Goal: Obtain resource: Download file/media

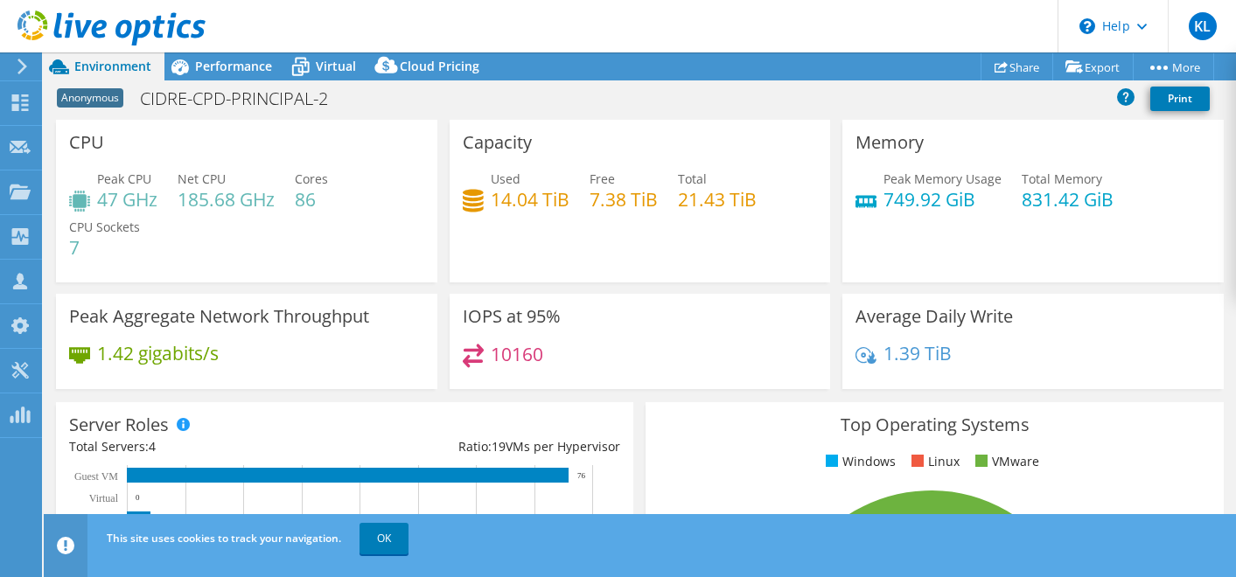
select select "USD"
click at [15, 184] on icon at bounding box center [20, 192] width 21 height 17
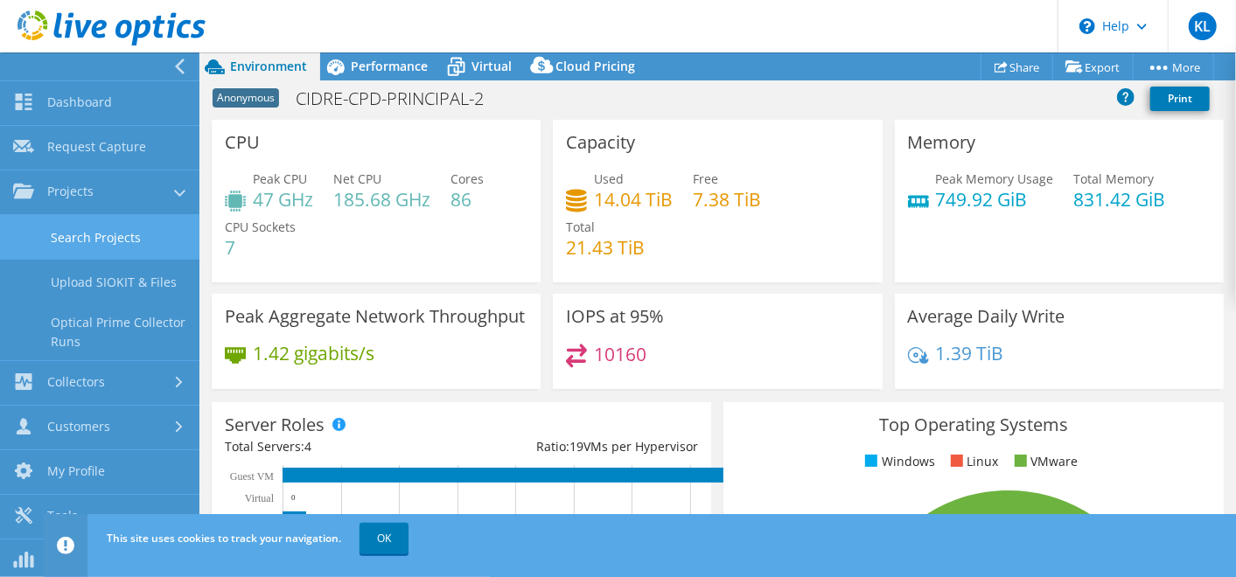
click at [90, 238] on link "Search Projects" at bounding box center [99, 237] width 199 height 45
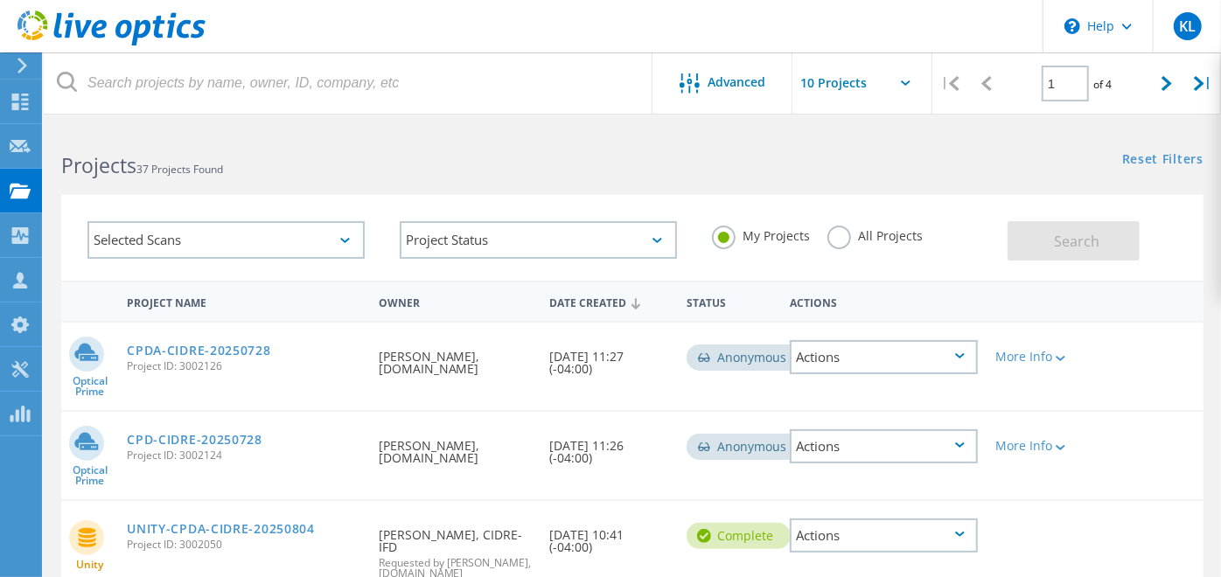
click at [851, 160] on div "Projects 37 Projects Found Reset Filters Show Filters" at bounding box center [632, 150] width 1177 height 46
click at [547, 164] on h2 "Projects 37 Projects Found" at bounding box center [338, 165] width 554 height 29
click at [463, 27] on header "\n Help Explore Helpful Articles Contact Support KL Partner Team Member Karen L…" at bounding box center [610, 26] width 1221 height 52
click at [565, 163] on h2 "Projects 37 Projects Found" at bounding box center [338, 165] width 554 height 29
click at [589, 177] on h2 "Projects 37 Projects Found" at bounding box center [338, 165] width 554 height 29
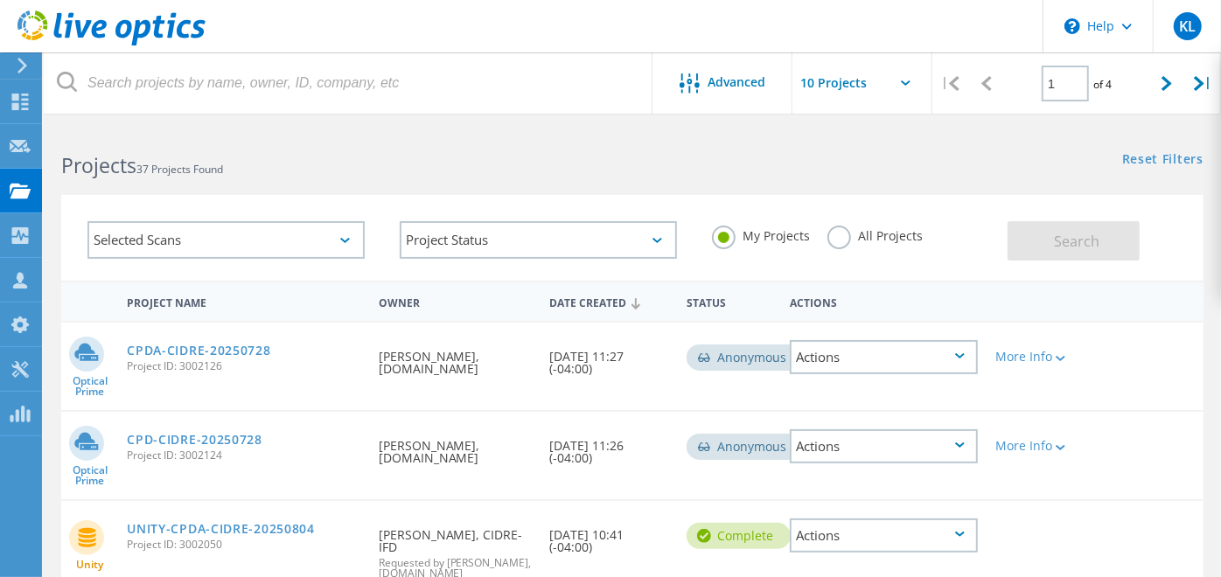
click at [571, 131] on div "Projects 37 Projects Found" at bounding box center [338, 150] width 589 height 46
click at [867, 141] on div "Reset Filters Show Filters" at bounding box center [926, 143] width 589 height 32
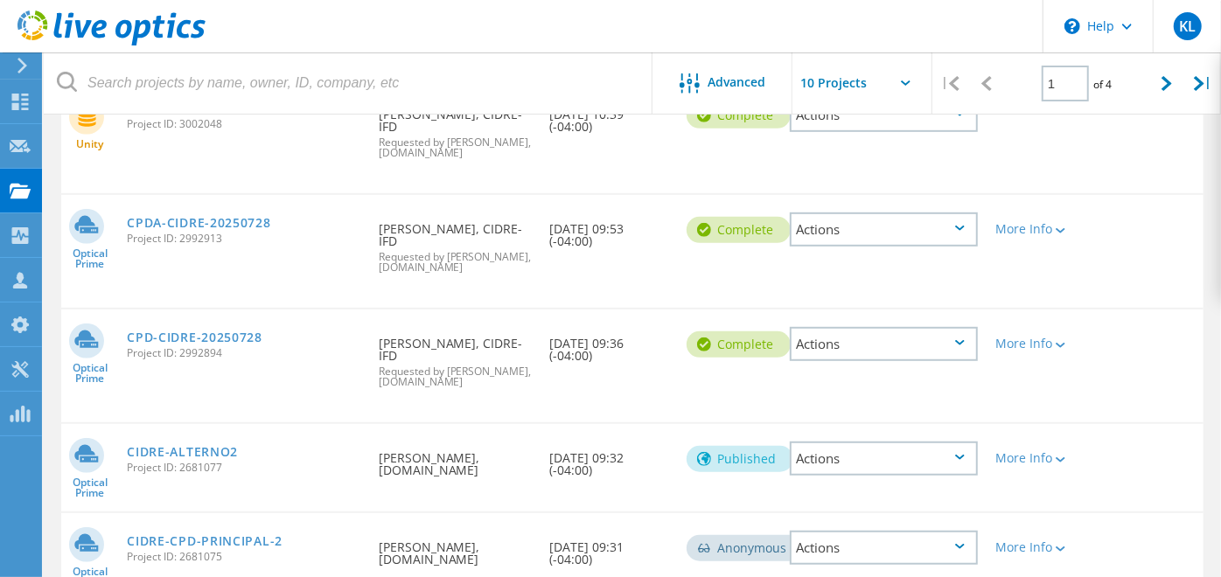
scroll to position [530, 0]
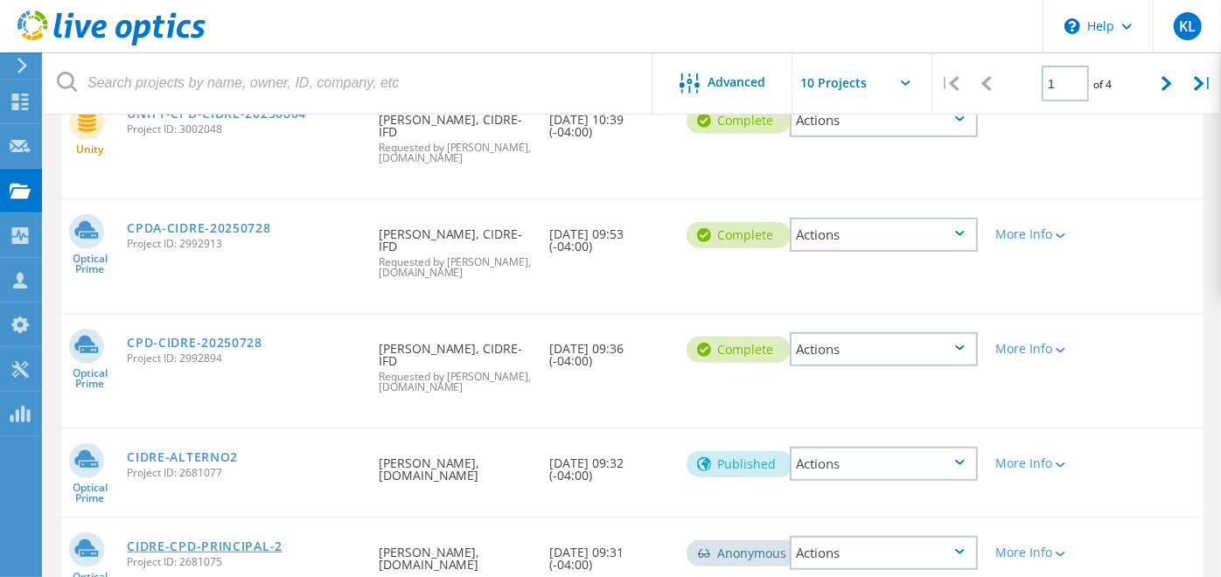
click at [245, 540] on link "CIDRE-CPD-PRINCIPAL-2" at bounding box center [205, 546] width 156 height 12
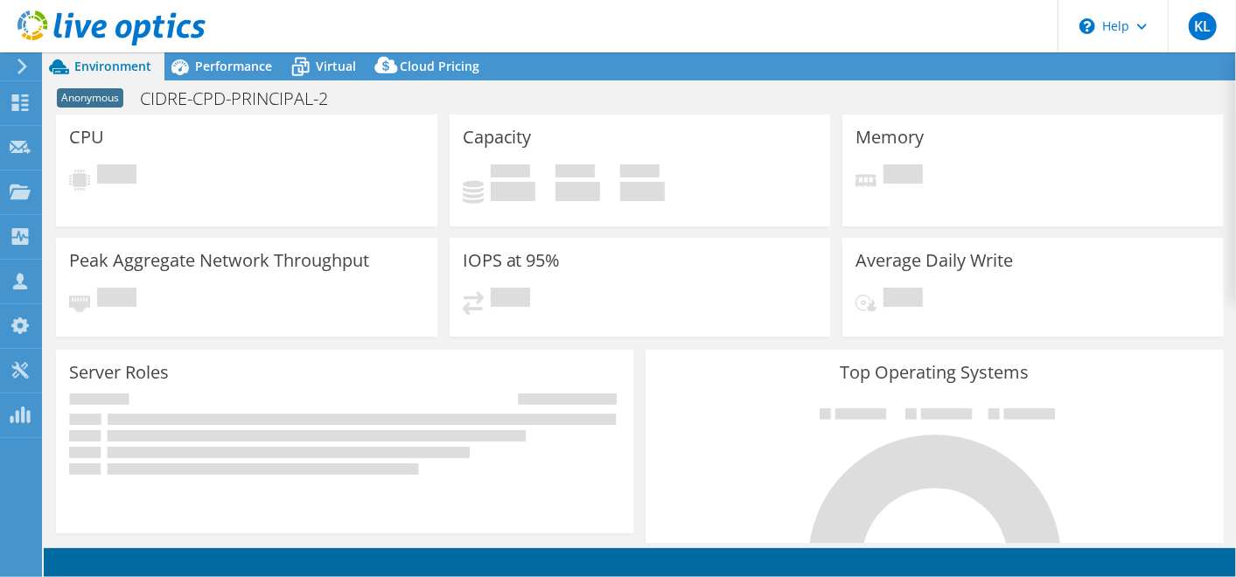
select select "USD"
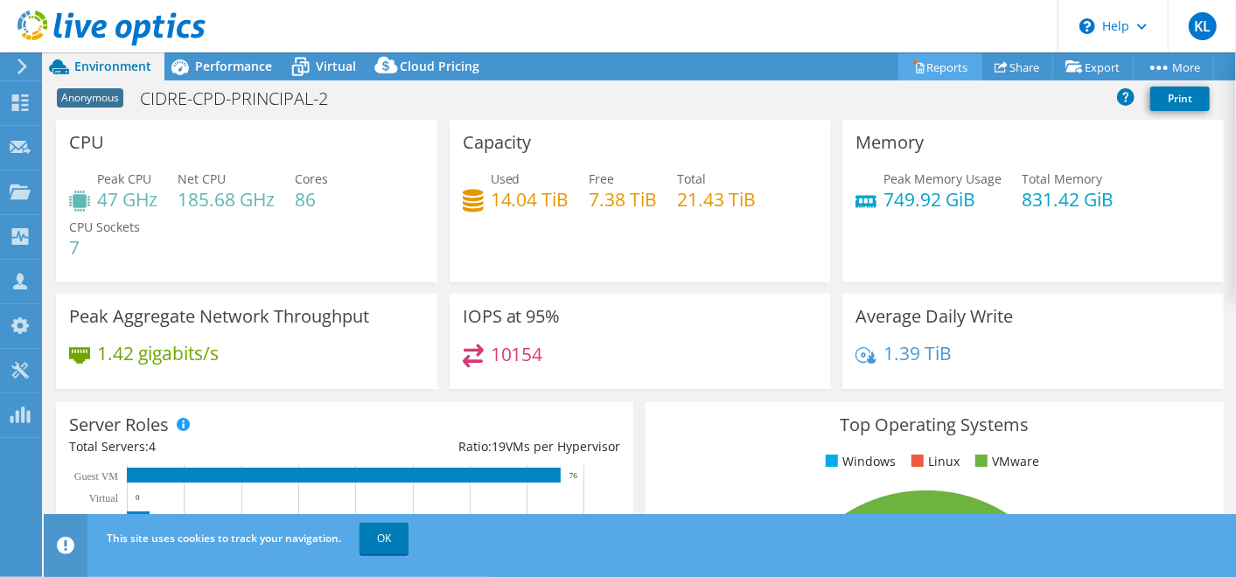
click at [944, 71] on link "Reports" at bounding box center [940, 66] width 84 height 27
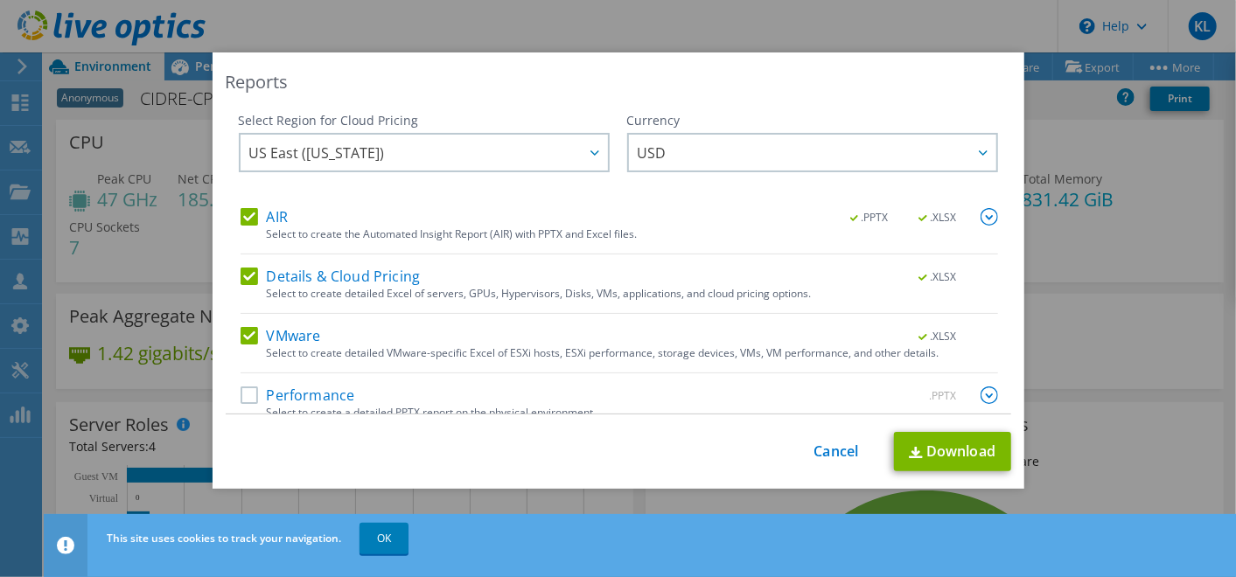
scroll to position [17, 0]
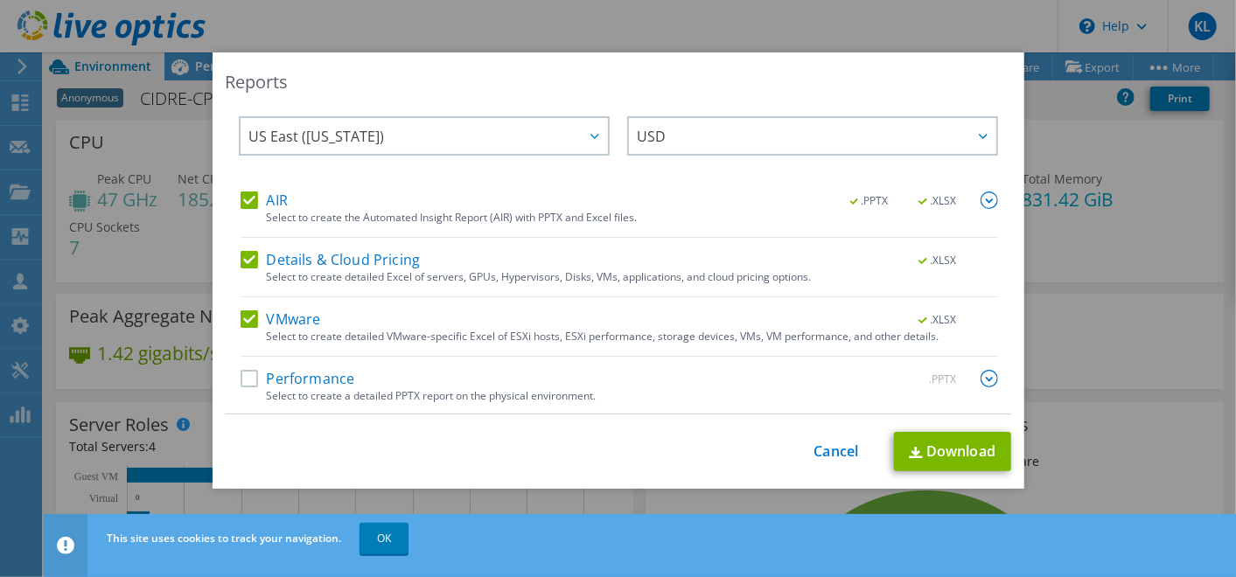
click at [246, 377] on label "Performance" at bounding box center [297, 378] width 115 height 17
click at [0, 0] on input "Performance" at bounding box center [0, 0] width 0 height 0
click at [251, 316] on label "VMware" at bounding box center [280, 318] width 80 height 17
click at [0, 0] on input "VMware" at bounding box center [0, 0] width 0 height 0
click at [249, 256] on label "Details & Cloud Pricing" at bounding box center [330, 259] width 180 height 17
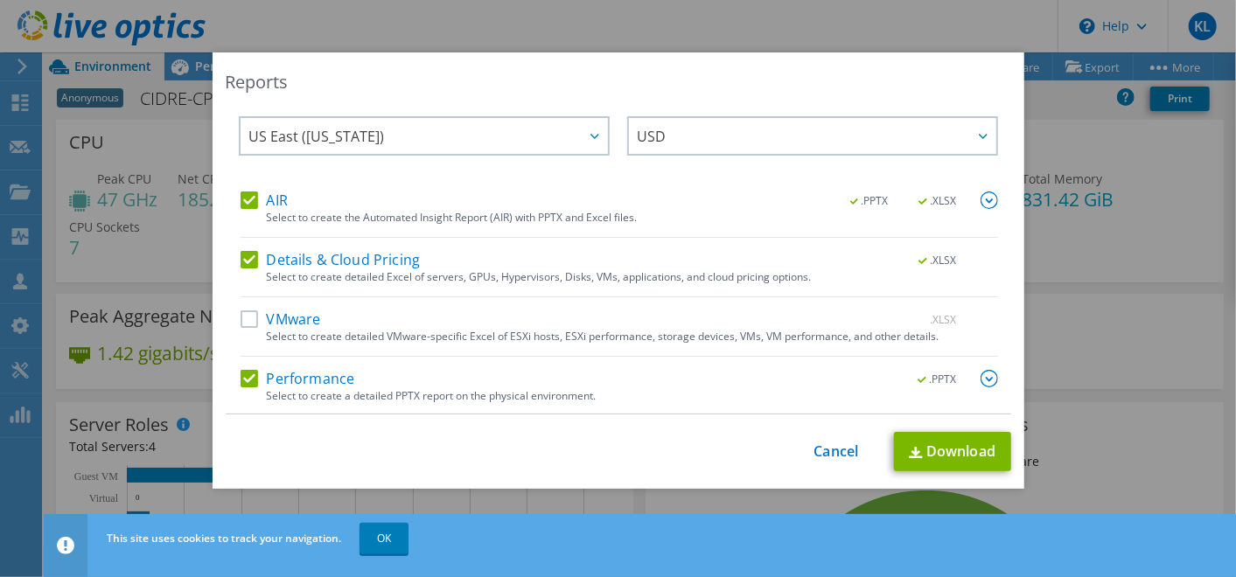
click at [0, 0] on input "Details & Cloud Pricing" at bounding box center [0, 0] width 0 height 0
click at [241, 199] on label "AIR" at bounding box center [263, 200] width 47 height 17
click at [0, 0] on input "AIR" at bounding box center [0, 0] width 0 height 0
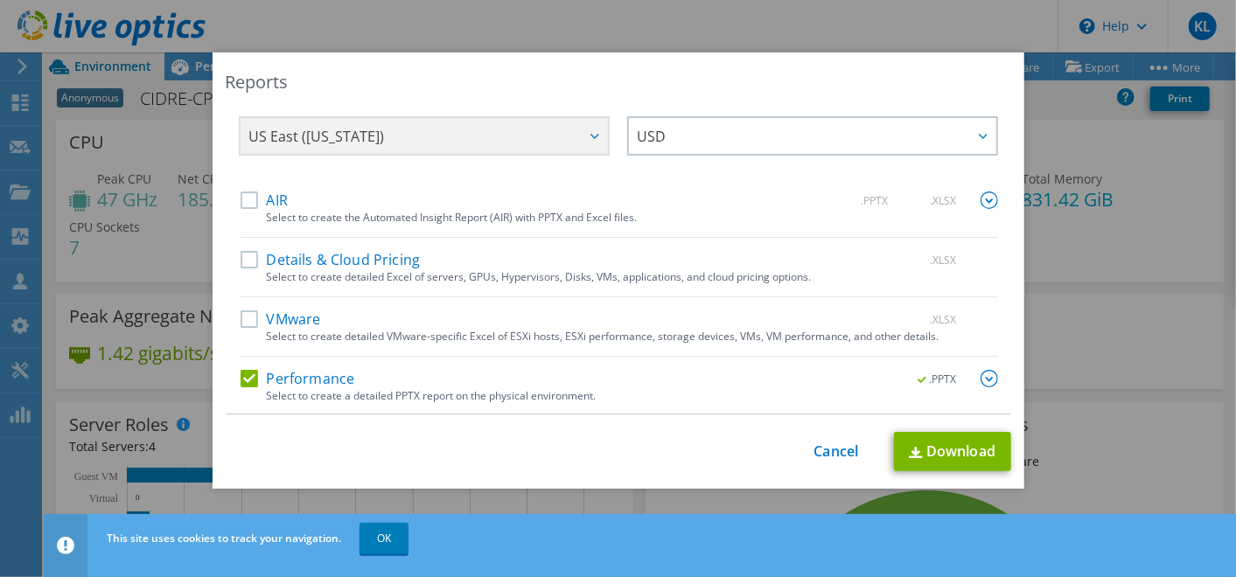
click at [905, 373] on span ".PPTX" at bounding box center [938, 379] width 66 height 12
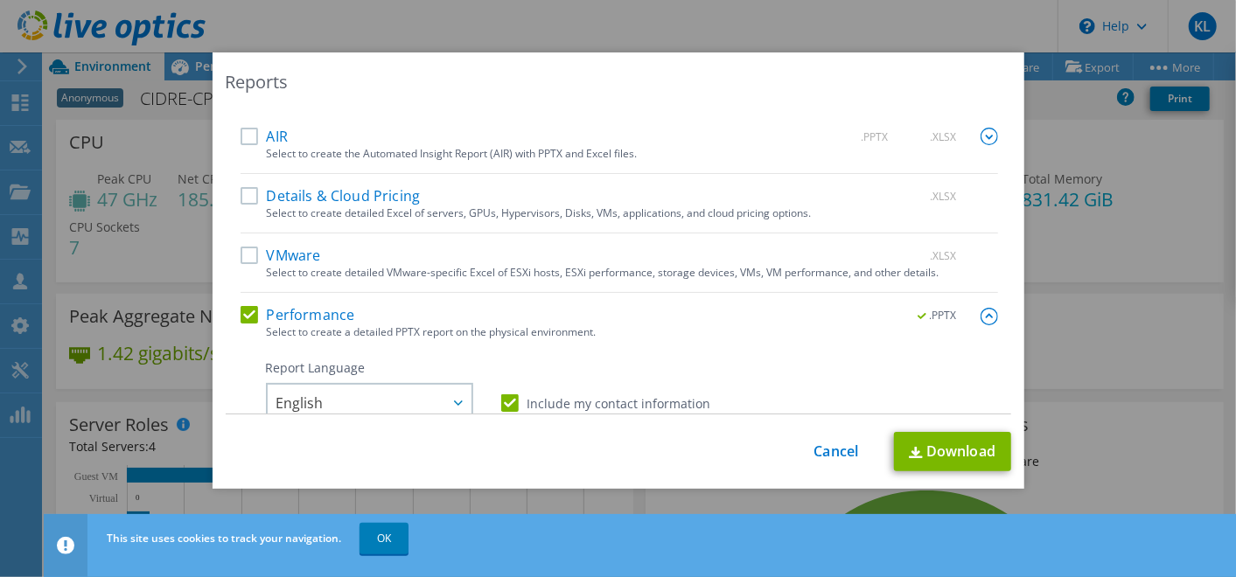
scroll to position [177, 0]
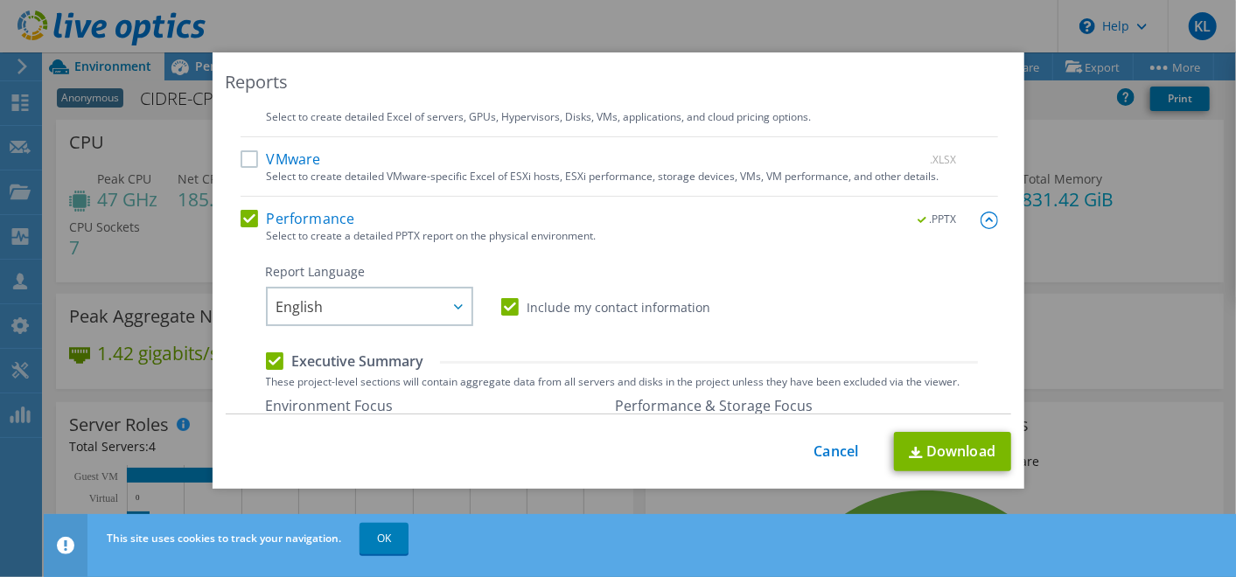
click at [919, 218] on span ".PPTX" at bounding box center [938, 219] width 66 height 12
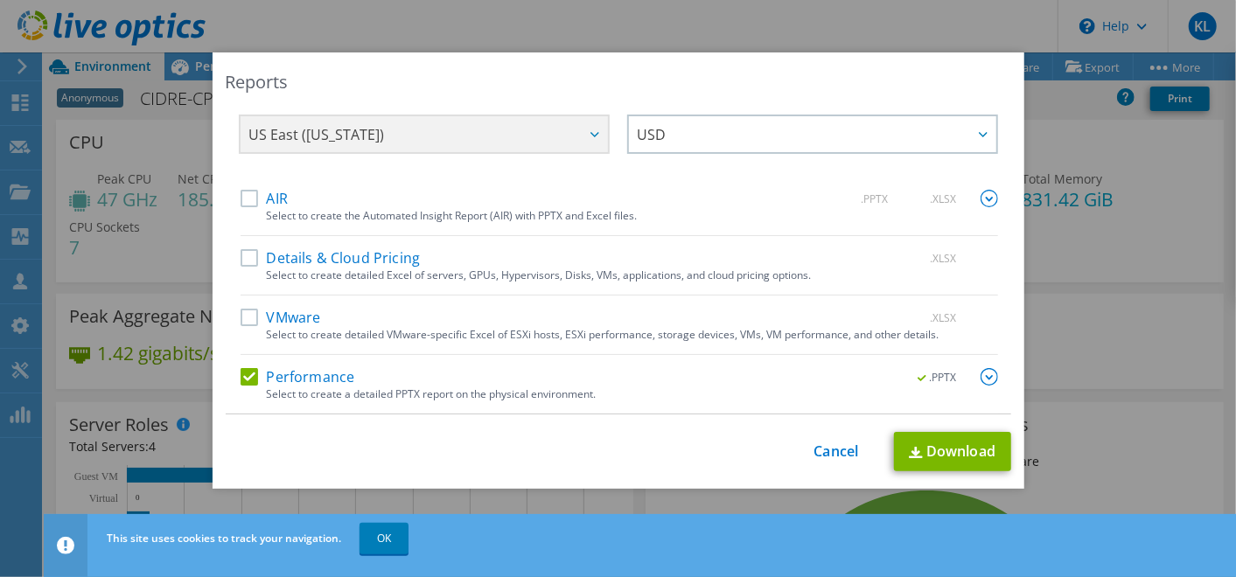
scroll to position [17, 0]
click at [980, 375] on img at bounding box center [988, 377] width 17 height 17
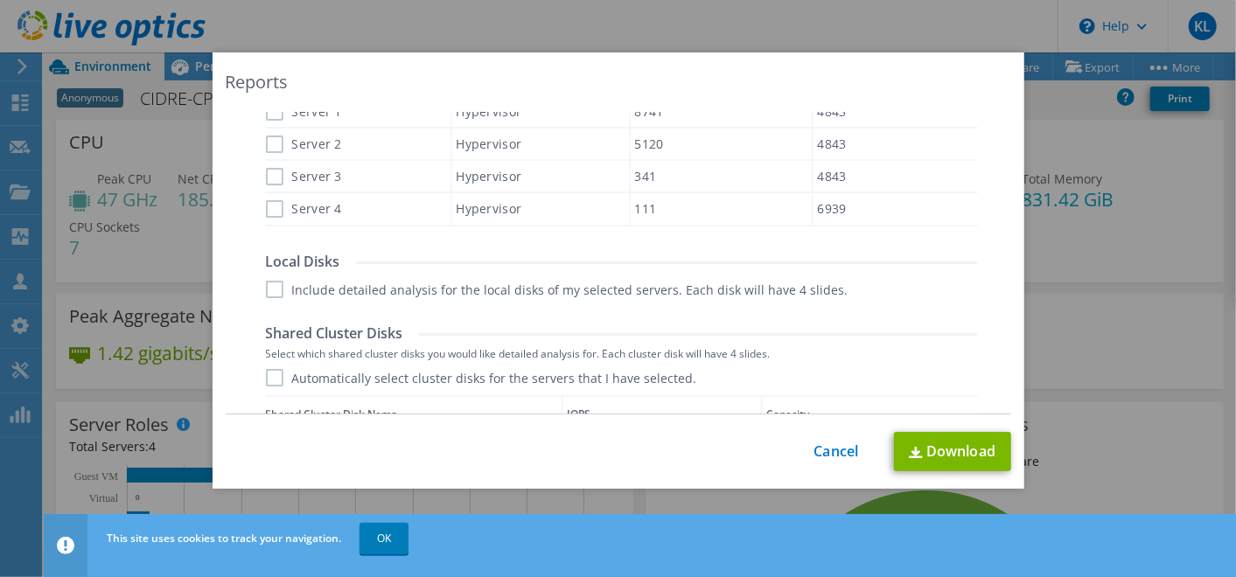
scroll to position [714, 0]
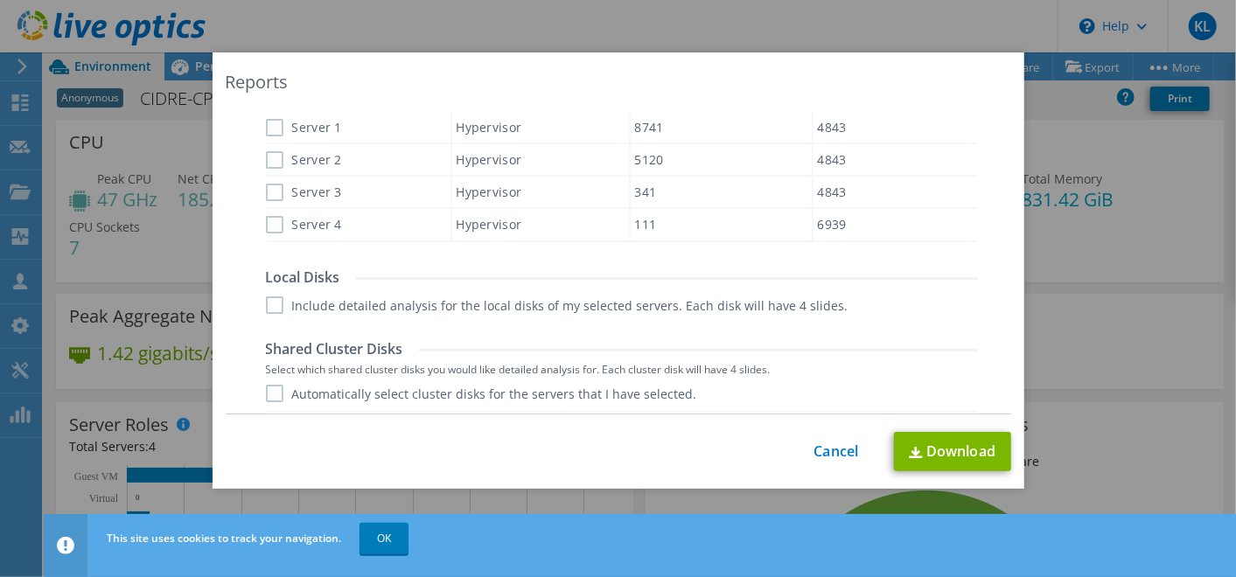
click at [267, 305] on label "Include detailed analysis for the local disks of my selected servers. Each disk…" at bounding box center [557, 304] width 582 height 17
click at [0, 0] on input "Include detailed analysis for the local disks of my selected servers. Each disk…" at bounding box center [0, 0] width 0 height 0
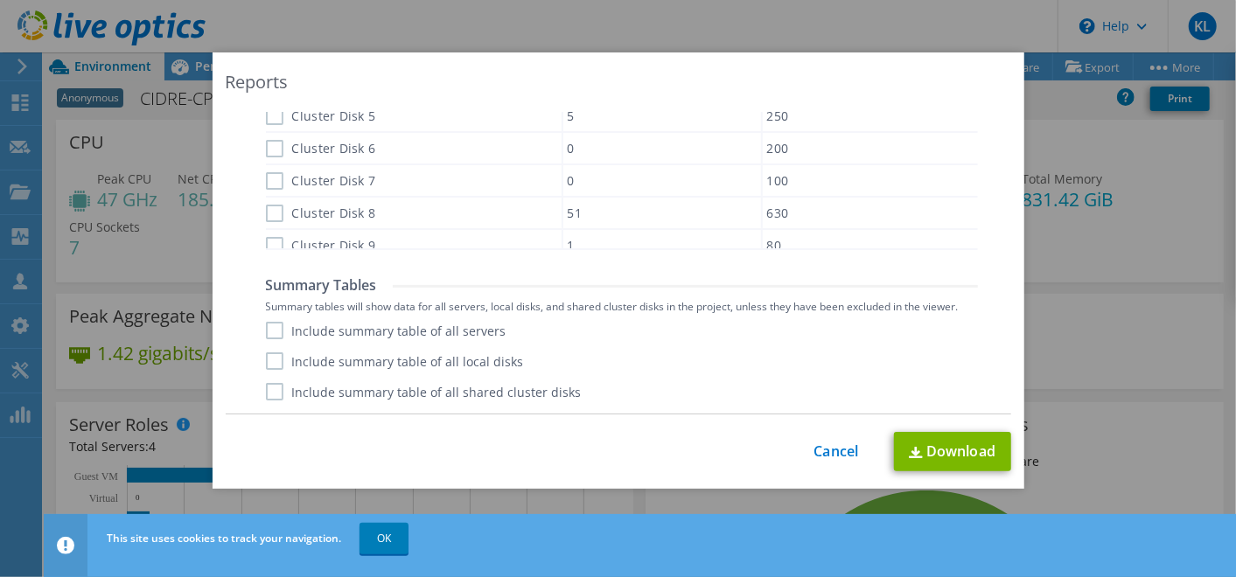
click at [266, 330] on label "Include summary table of all servers" at bounding box center [386, 330] width 240 height 17
click at [0, 0] on input "Include summary table of all servers" at bounding box center [0, 0] width 0 height 0
click at [267, 362] on label "Include summary table of all local disks" at bounding box center [395, 360] width 258 height 17
click at [0, 0] on input "Include summary table of all local disks" at bounding box center [0, 0] width 0 height 0
click at [266, 394] on label "Include summary table of all shared cluster disks" at bounding box center [424, 391] width 316 height 17
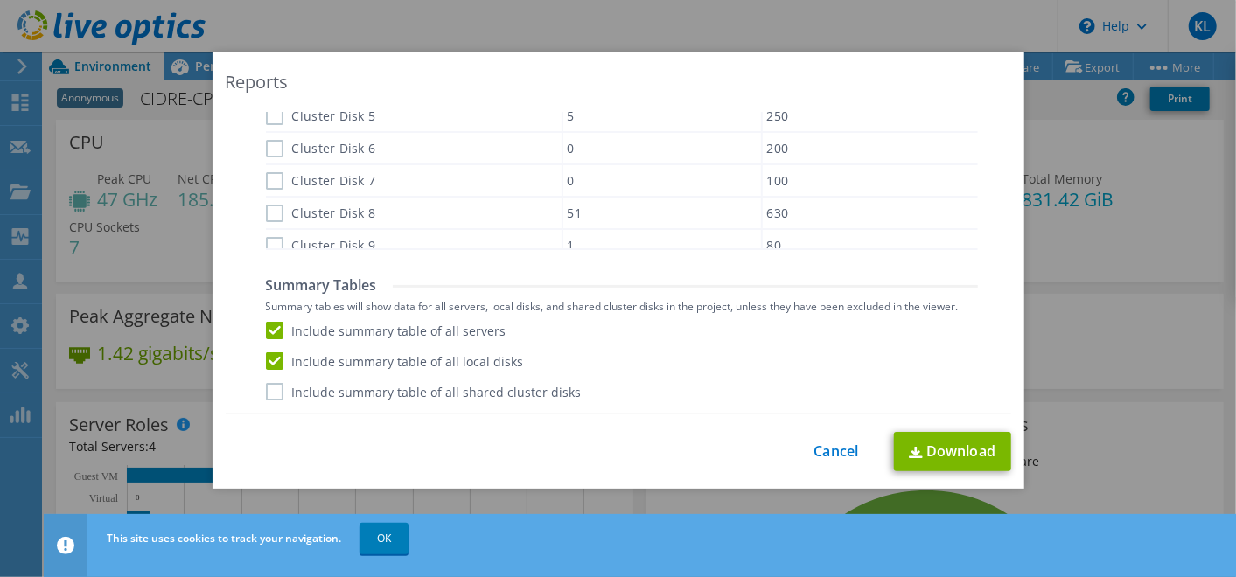
click at [0, 0] on input "Include summary table of all shared cluster disks" at bounding box center [0, 0] width 0 height 0
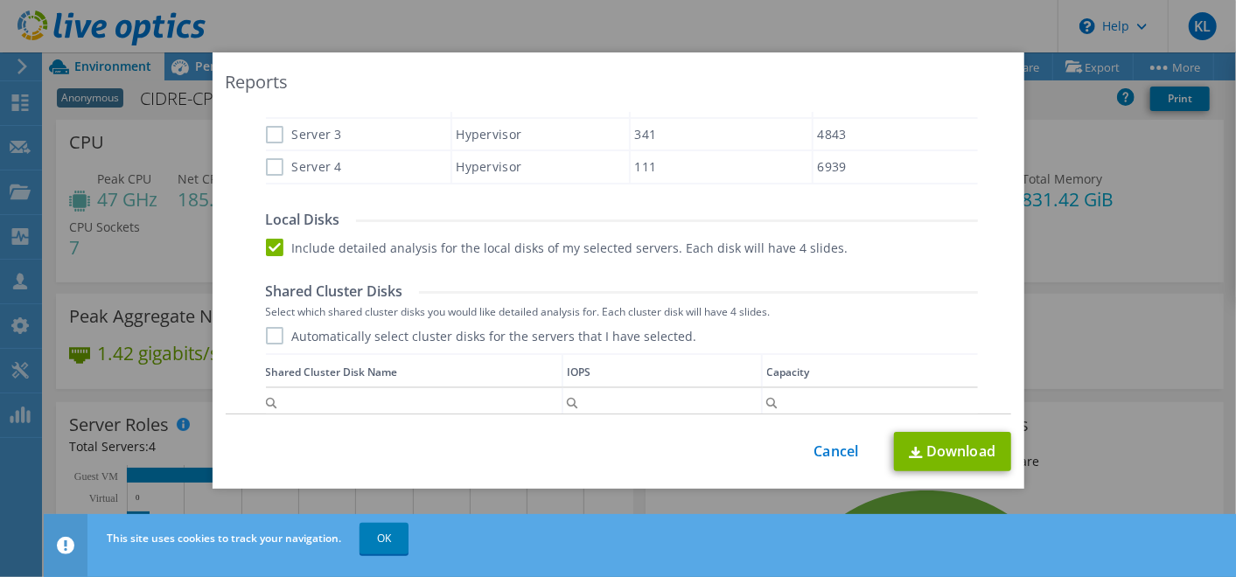
scroll to position [752, 0]
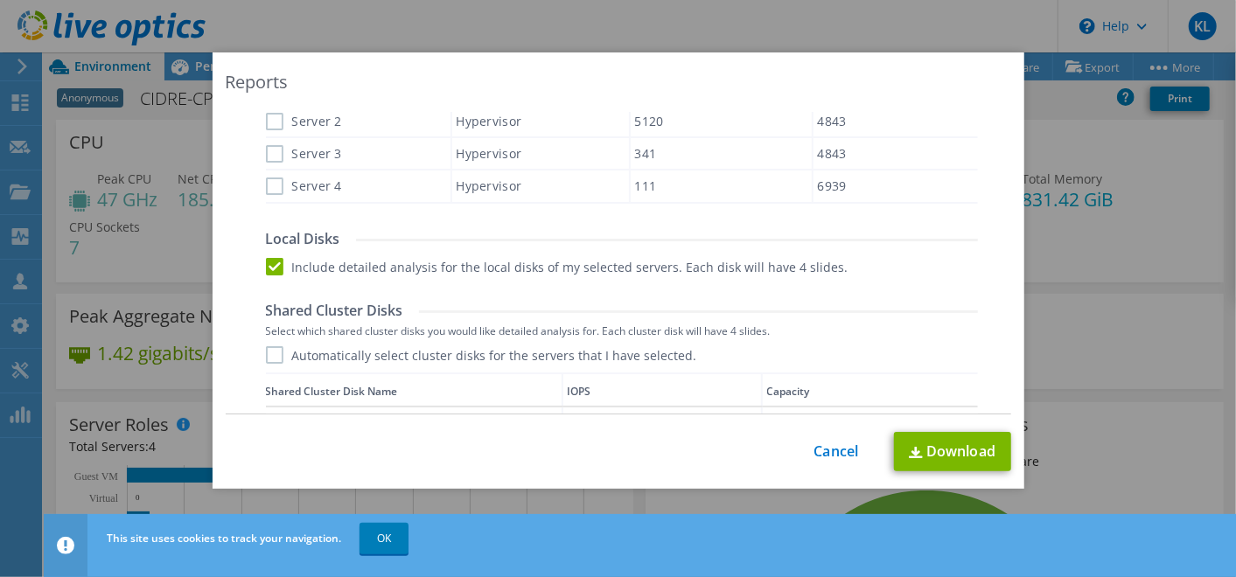
click at [269, 356] on label "Automatically select cluster disks for the servers that I have selected." at bounding box center [481, 354] width 431 height 17
click at [0, 0] on input "Automatically select cluster disks for the servers that I have selected." at bounding box center [0, 0] width 0 height 0
click at [269, 356] on label "Automatically select cluster disks for the servers that I have selected." at bounding box center [481, 354] width 431 height 17
click at [0, 0] on input "Automatically select cluster disks for the servers that I have selected." at bounding box center [0, 0] width 0 height 0
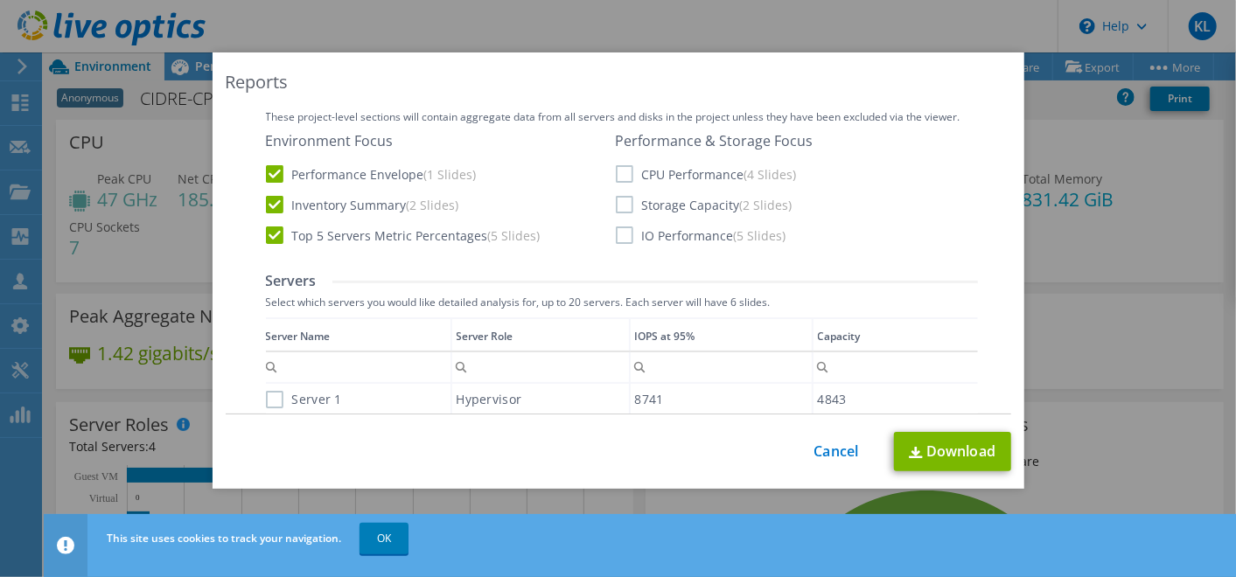
scroll to position [422, 0]
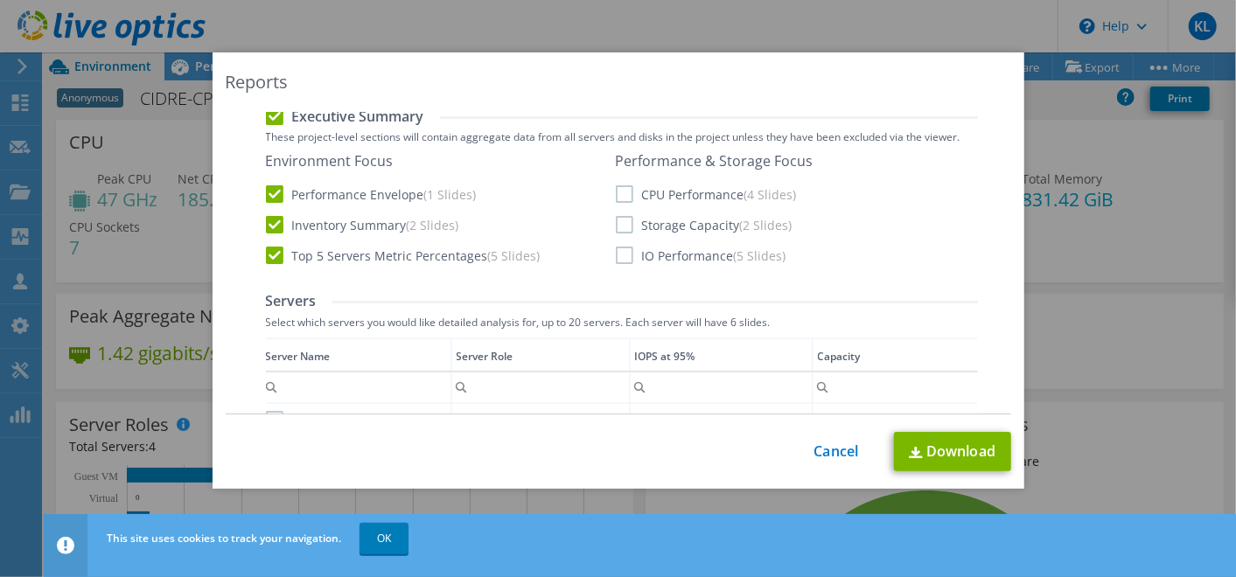
click at [616, 192] on label "CPU Performance (4 Slides)" at bounding box center [706, 193] width 181 height 17
click at [0, 0] on input "CPU Performance (4 Slides)" at bounding box center [0, 0] width 0 height 0
click at [620, 223] on label "Storage Capacity (2 Slides)" at bounding box center [704, 224] width 177 height 17
click at [0, 0] on input "Storage Capacity (2 Slides)" at bounding box center [0, 0] width 0 height 0
click at [620, 249] on label "IO Performance (5 Slides)" at bounding box center [701, 255] width 171 height 17
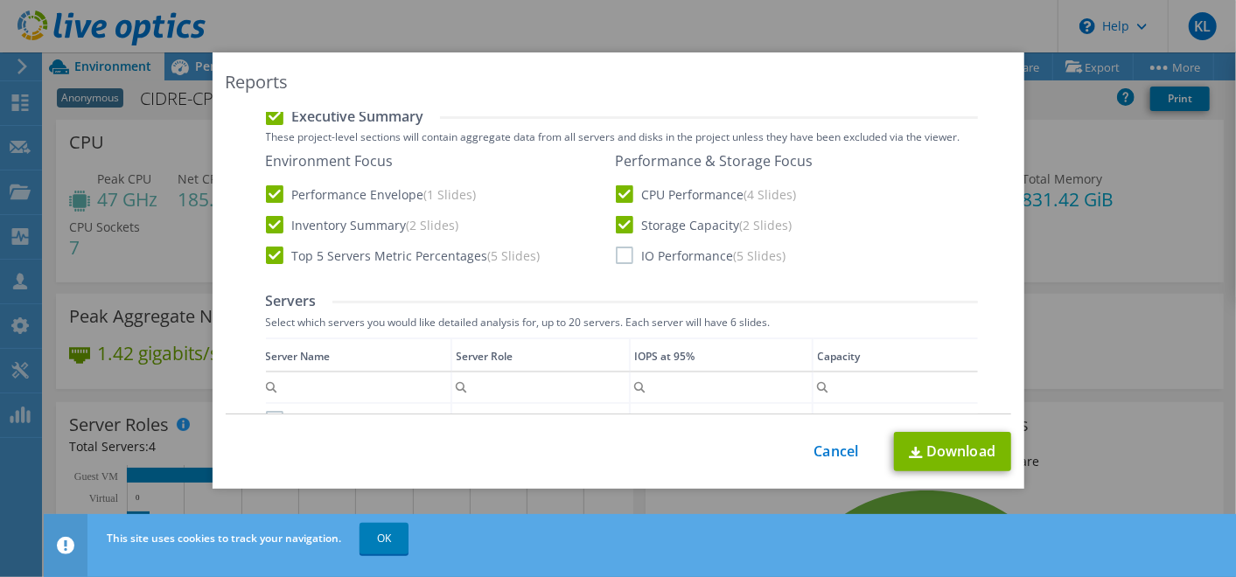
click at [0, 0] on input "IO Performance (5 Slides)" at bounding box center [0, 0] width 0 height 0
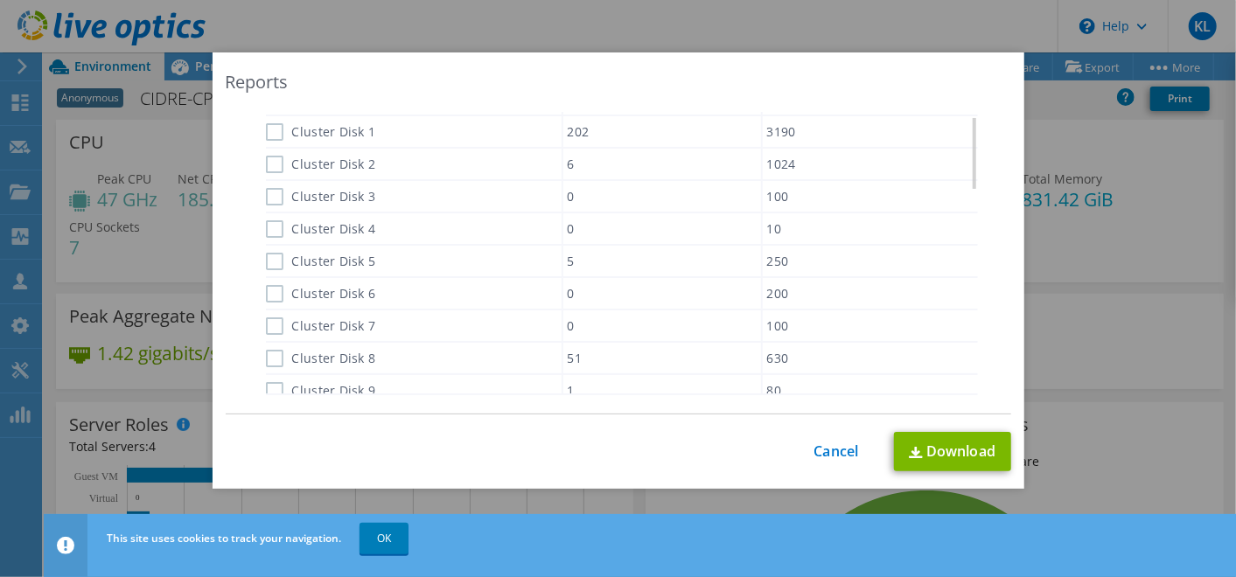
scroll to position [1221, 0]
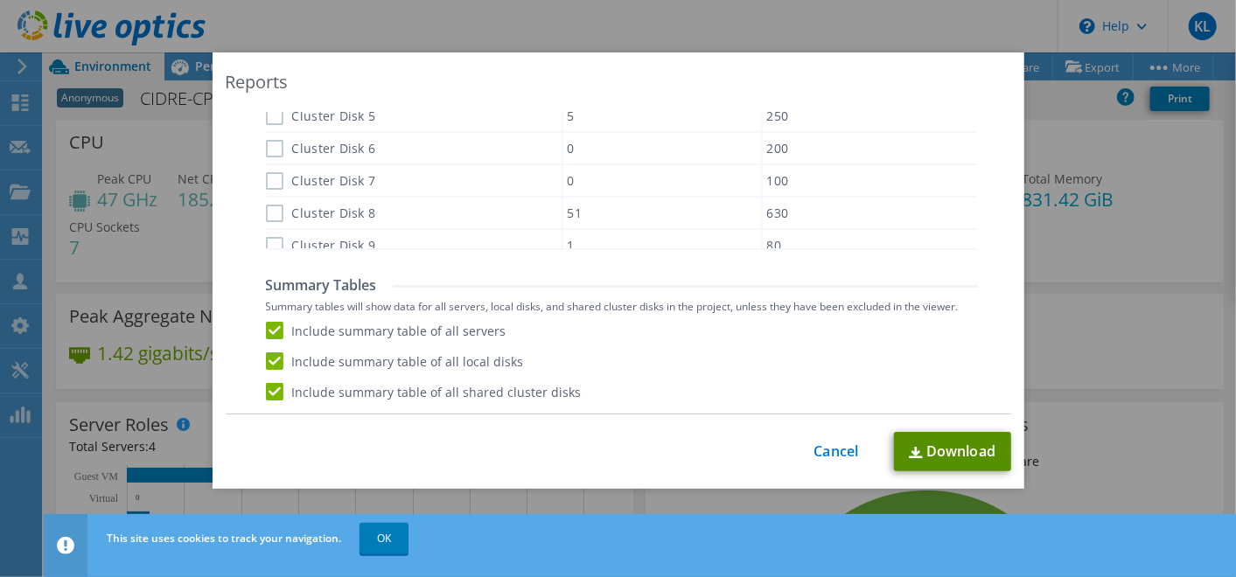
click at [944, 457] on link "Download" at bounding box center [952, 451] width 117 height 39
click at [842, 446] on link "Cancel" at bounding box center [836, 451] width 45 height 17
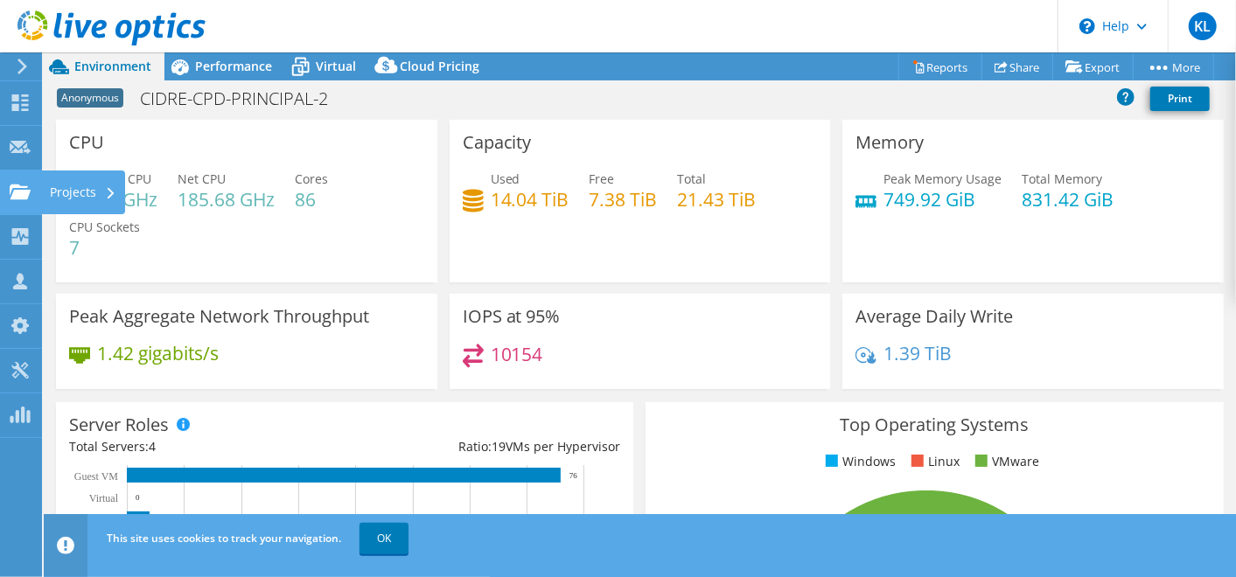
click at [27, 197] on icon at bounding box center [20, 192] width 21 height 17
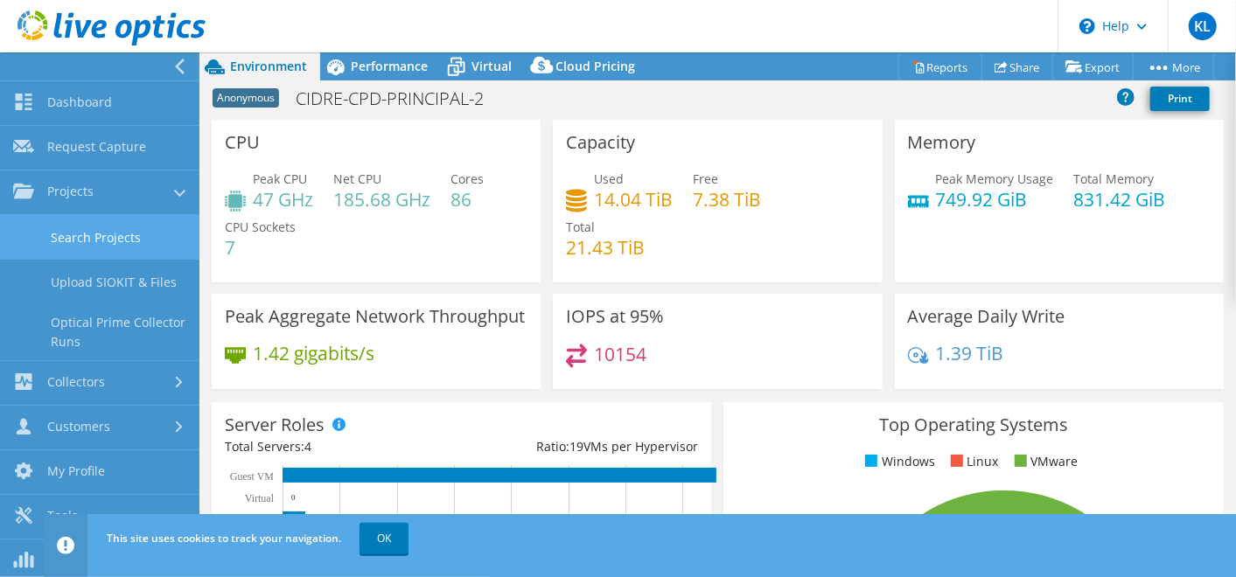
click at [81, 233] on link "Search Projects" at bounding box center [99, 237] width 199 height 45
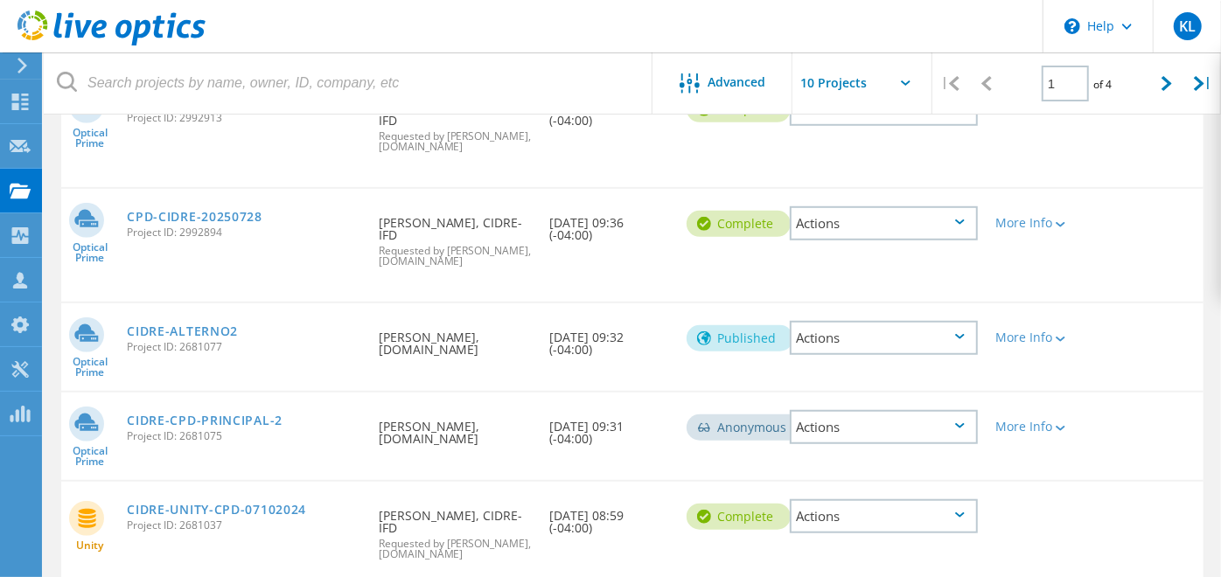
scroll to position [666, 0]
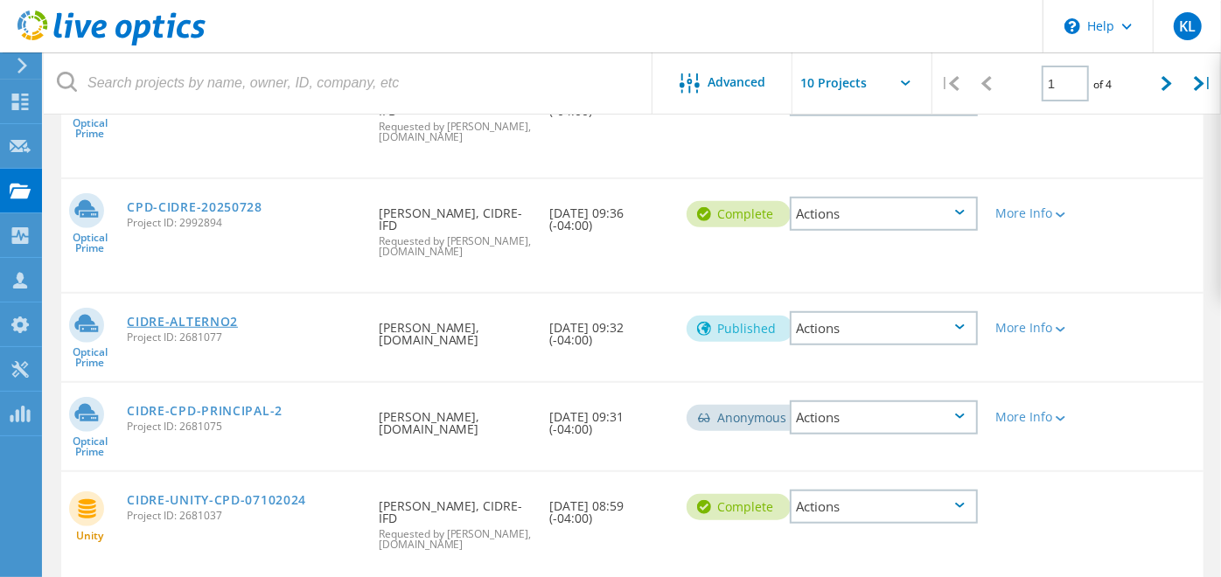
click at [212, 316] on link "CIDRE-ALTERNO2" at bounding box center [182, 322] width 111 height 12
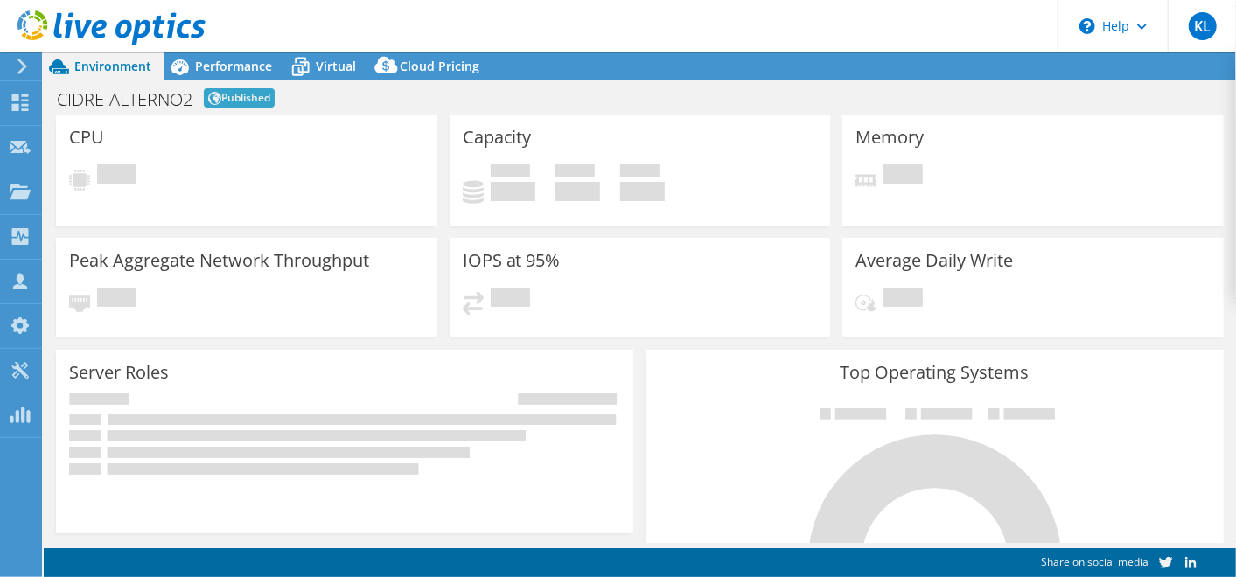
select select "USD"
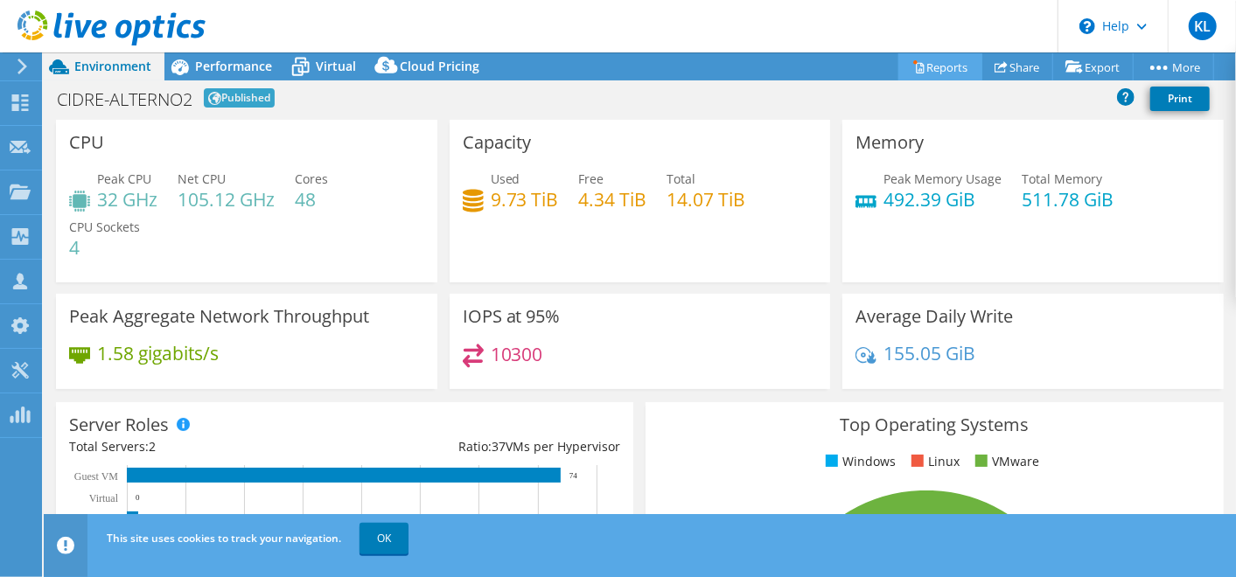
click at [951, 66] on link "Reports" at bounding box center [940, 66] width 84 height 27
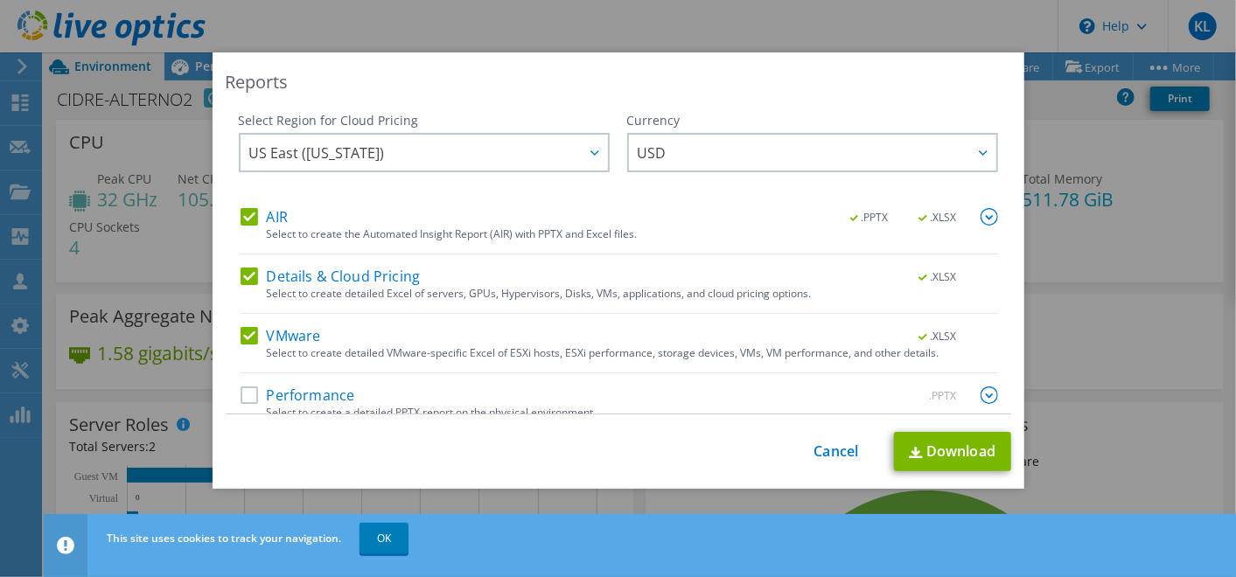
click at [240, 220] on label "AIR" at bounding box center [263, 216] width 47 height 17
click at [0, 0] on input "AIR" at bounding box center [0, 0] width 0 height 0
click at [240, 276] on label "Details & Cloud Pricing" at bounding box center [330, 276] width 180 height 17
click at [0, 0] on input "Details & Cloud Pricing" at bounding box center [0, 0] width 0 height 0
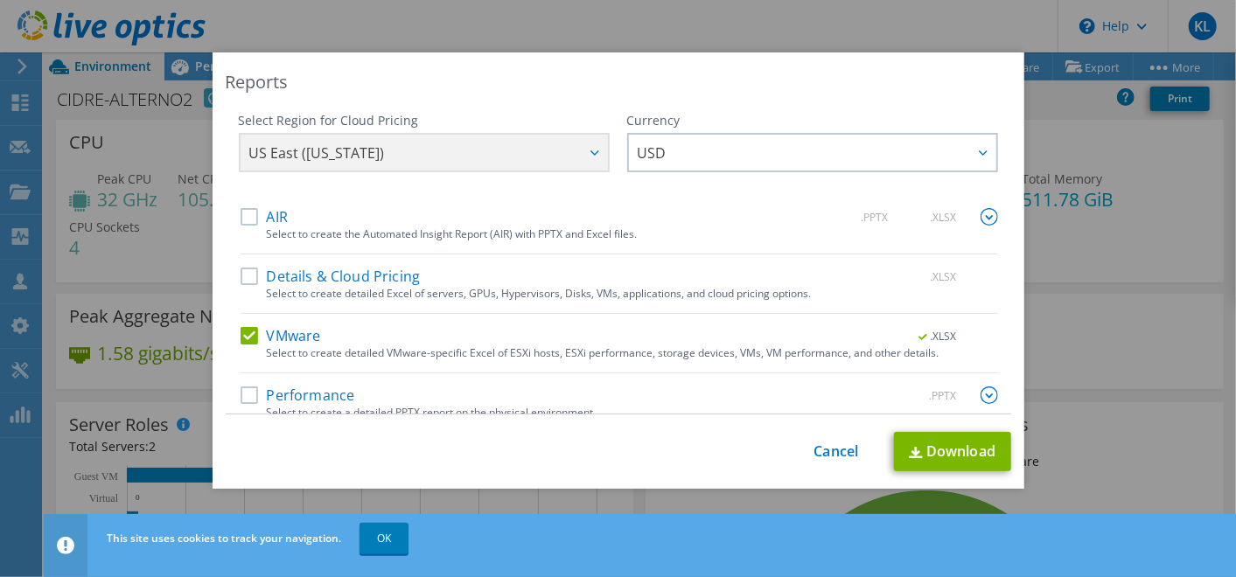
click at [240, 339] on label "VMware" at bounding box center [280, 335] width 80 height 17
click at [0, 0] on input "VMware" at bounding box center [0, 0] width 0 height 0
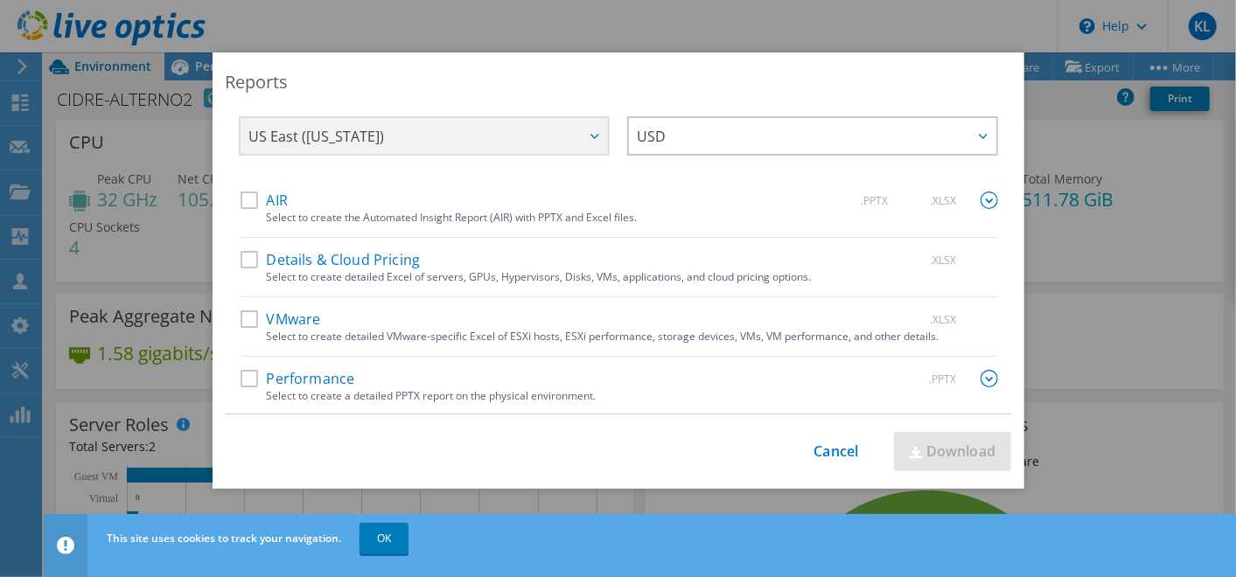
click at [240, 370] on label "Performance" at bounding box center [297, 378] width 115 height 17
click at [0, 0] on input "Performance" at bounding box center [0, 0] width 0 height 0
click at [980, 381] on img at bounding box center [988, 378] width 17 height 17
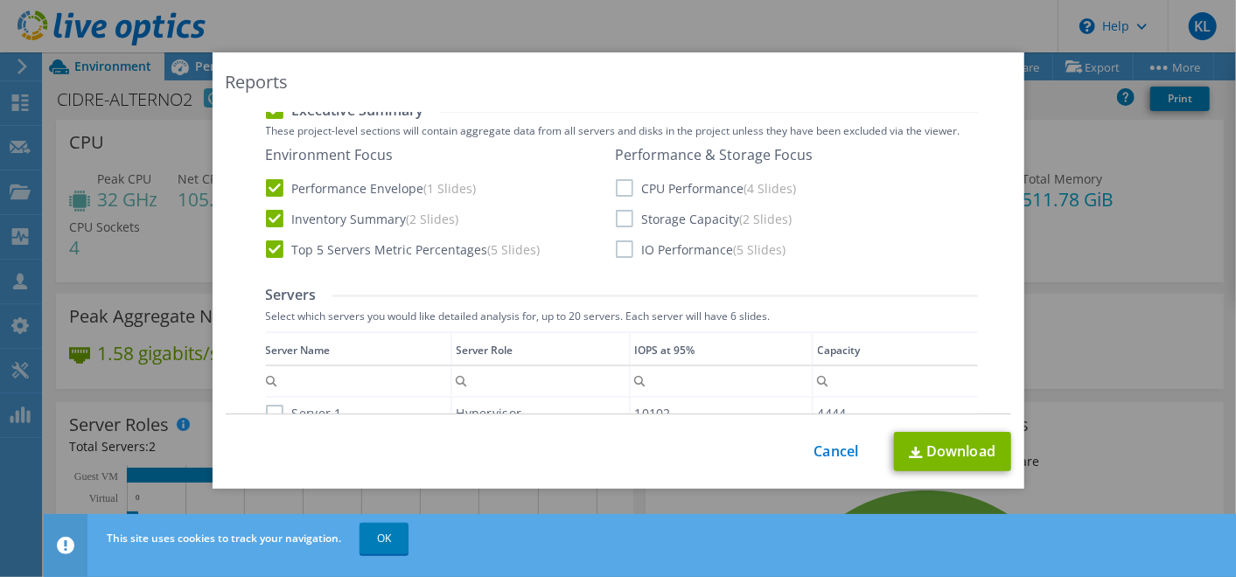
scroll to position [413, 0]
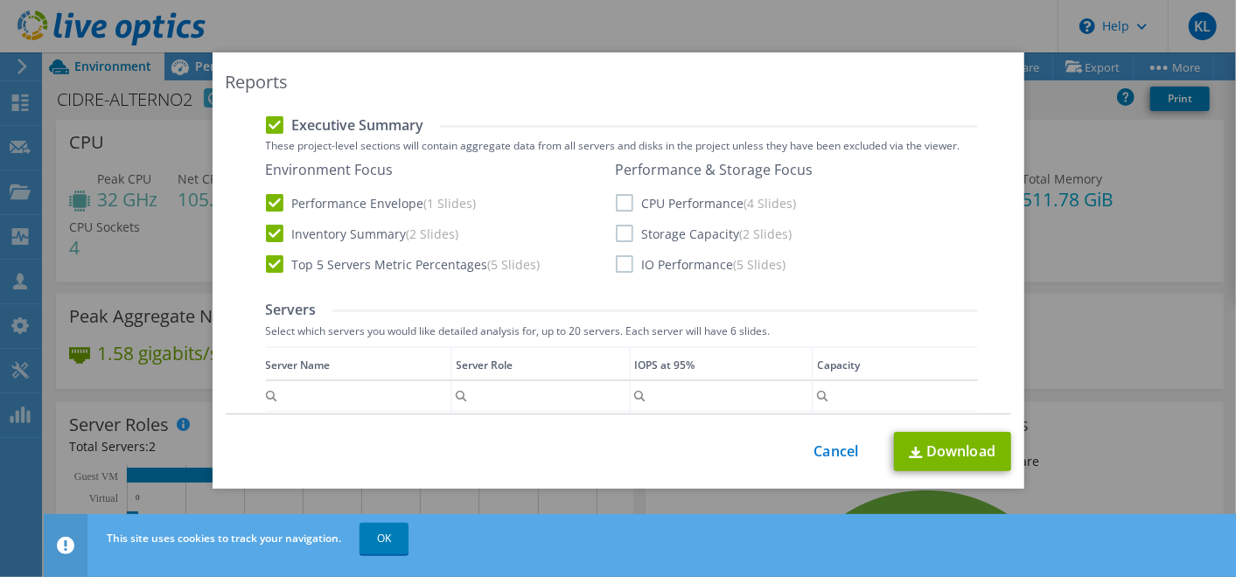
click at [617, 202] on label "CPU Performance (4 Slides)" at bounding box center [706, 202] width 181 height 17
click at [0, 0] on input "CPU Performance (4 Slides)" at bounding box center [0, 0] width 0 height 0
click at [622, 234] on label "Storage Capacity (2 Slides)" at bounding box center [704, 233] width 177 height 17
click at [0, 0] on input "Storage Capacity (2 Slides)" at bounding box center [0, 0] width 0 height 0
click at [619, 260] on label "IO Performance (5 Slides)" at bounding box center [701, 263] width 171 height 17
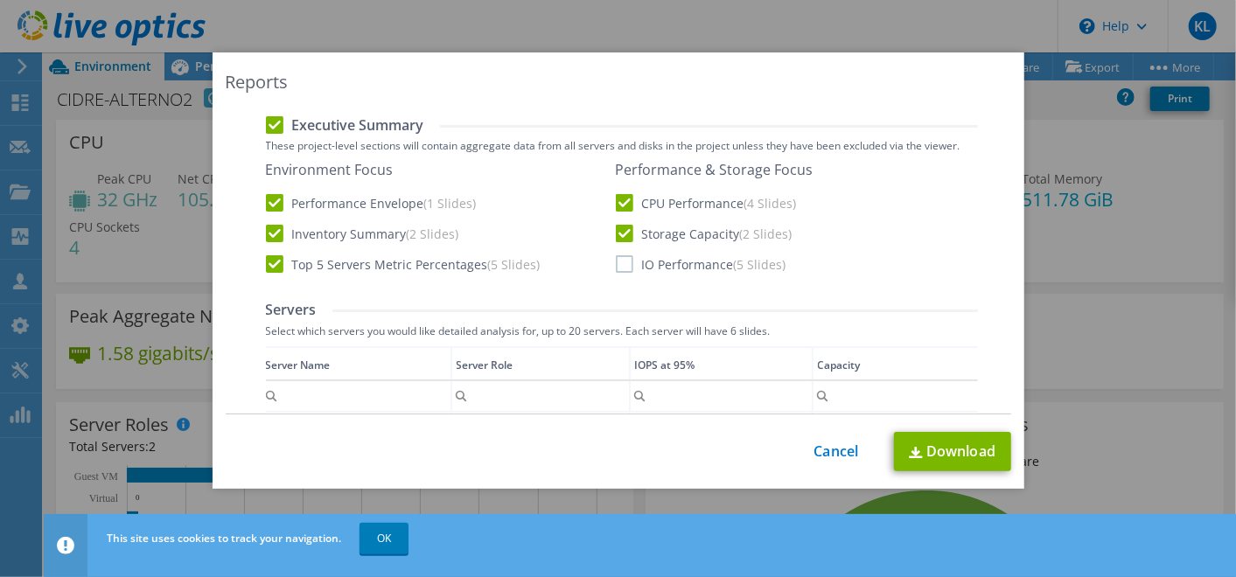
click at [0, 0] on input "IO Performance (5 Slides)" at bounding box center [0, 0] width 0 height 0
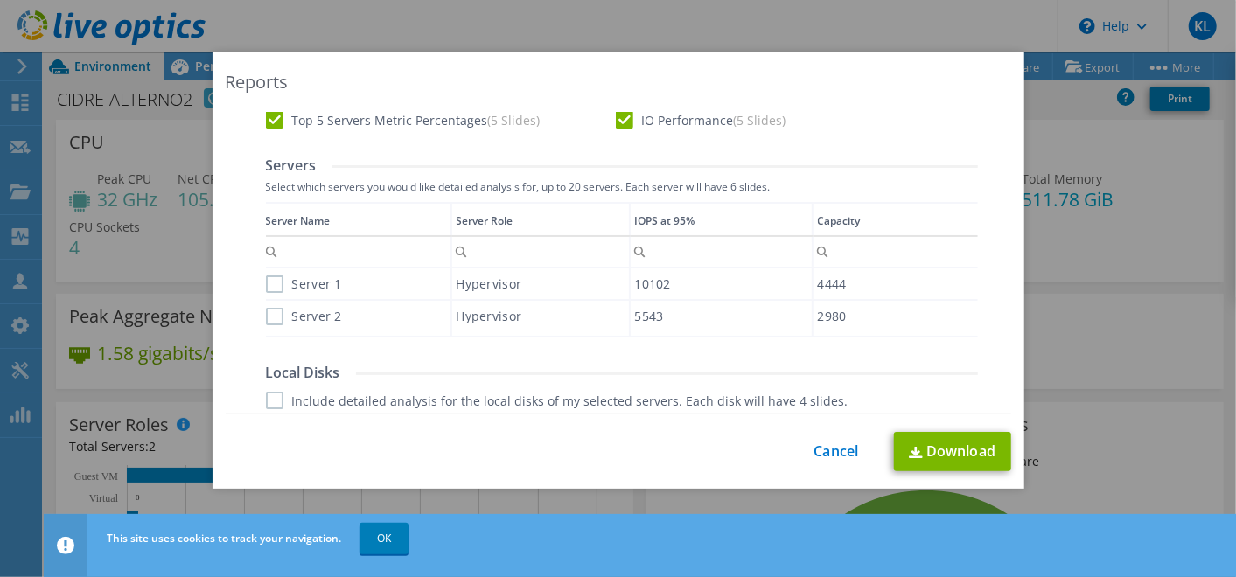
scroll to position [561, 0]
click at [267, 283] on label "Server 1" at bounding box center [304, 280] width 76 height 17
click at [0, 0] on input "Server 1" at bounding box center [0, 0] width 0 height 0
click at [269, 307] on label "Server 2" at bounding box center [304, 312] width 76 height 17
click at [0, 0] on input "Server 2" at bounding box center [0, 0] width 0 height 0
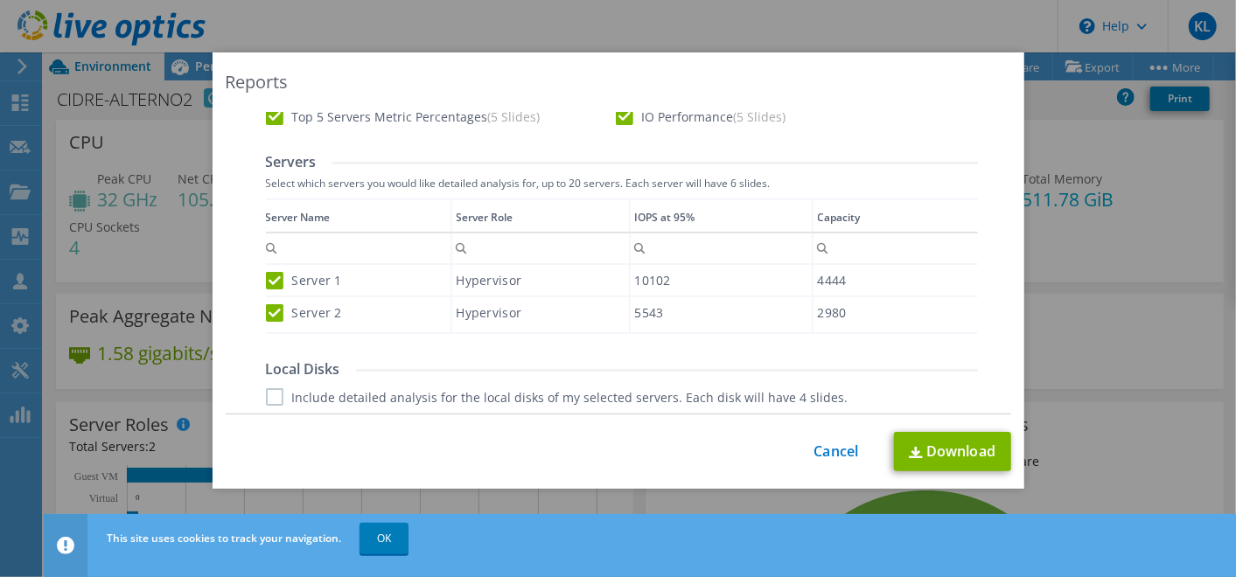
click at [1003, 254] on div "Reports Select Region for Cloud Pricing Asia Pacific (Hong Kong) Asia Pacific (…" at bounding box center [619, 270] width 812 height 436
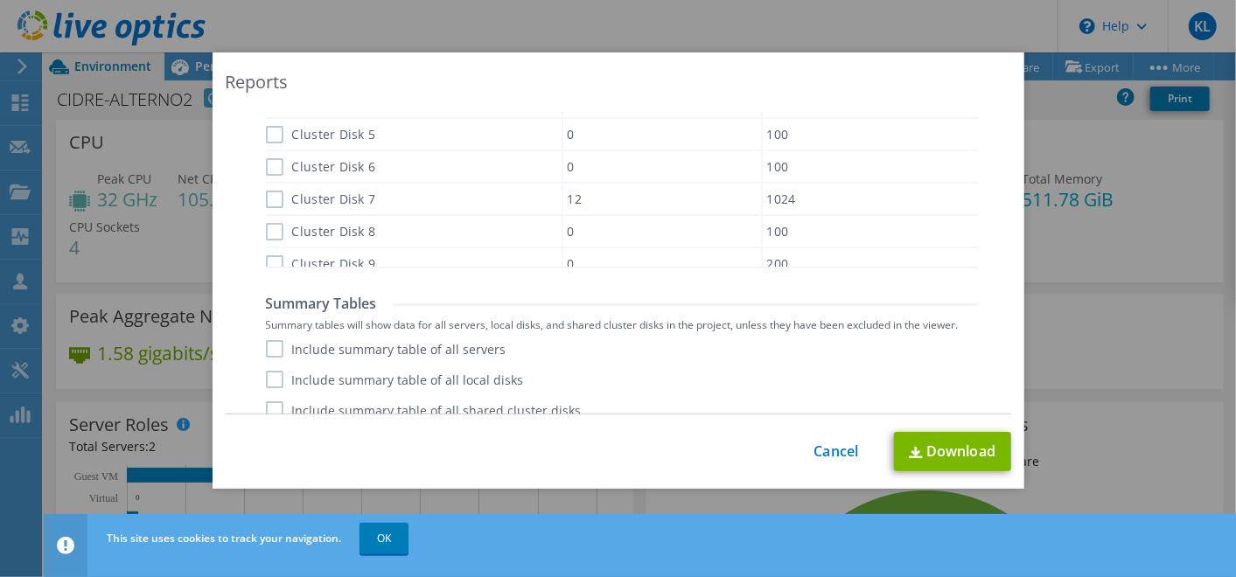
scroll to position [1159, 0]
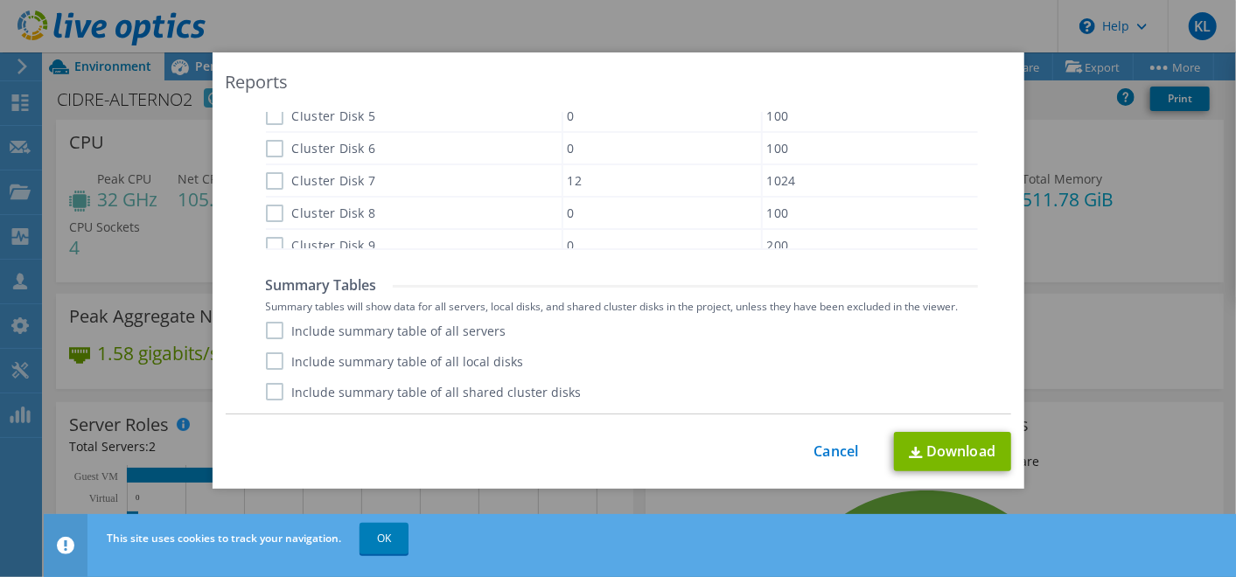
click at [266, 327] on label "Include summary table of all servers" at bounding box center [386, 330] width 240 height 17
click at [0, 0] on input "Include summary table of all servers" at bounding box center [0, 0] width 0 height 0
click at [270, 365] on label "Include summary table of all local disks" at bounding box center [395, 360] width 258 height 17
click at [0, 0] on input "Include summary table of all local disks" at bounding box center [0, 0] width 0 height 0
click at [266, 390] on label "Include summary table of all shared cluster disks" at bounding box center [424, 391] width 316 height 17
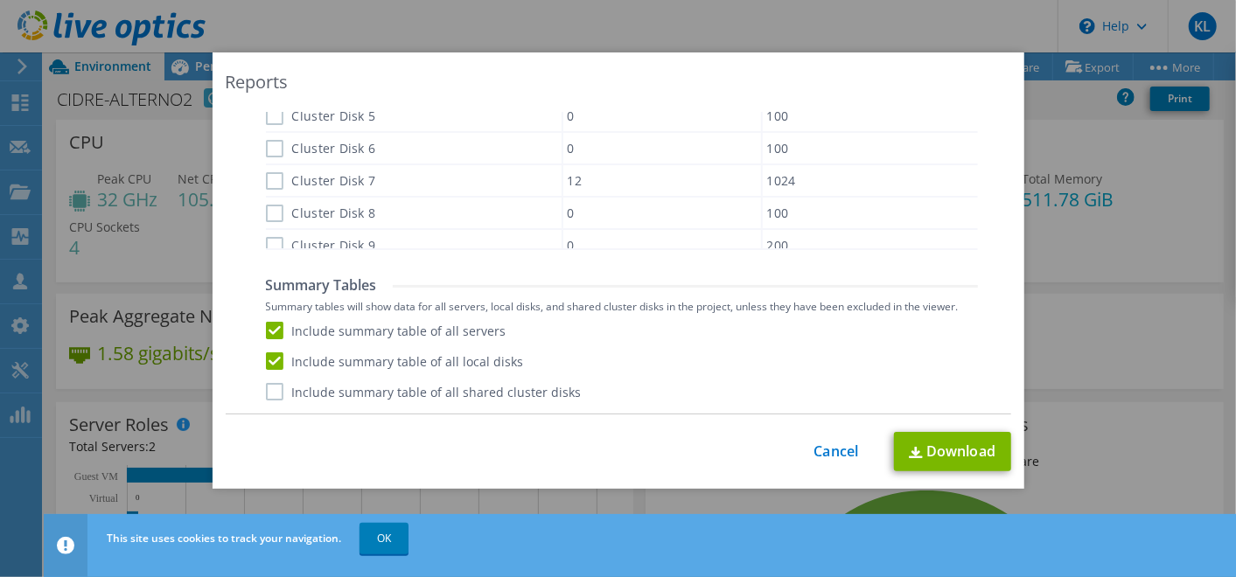
click at [0, 0] on input "Include summary table of all shared cluster disks" at bounding box center [0, 0] width 0 height 0
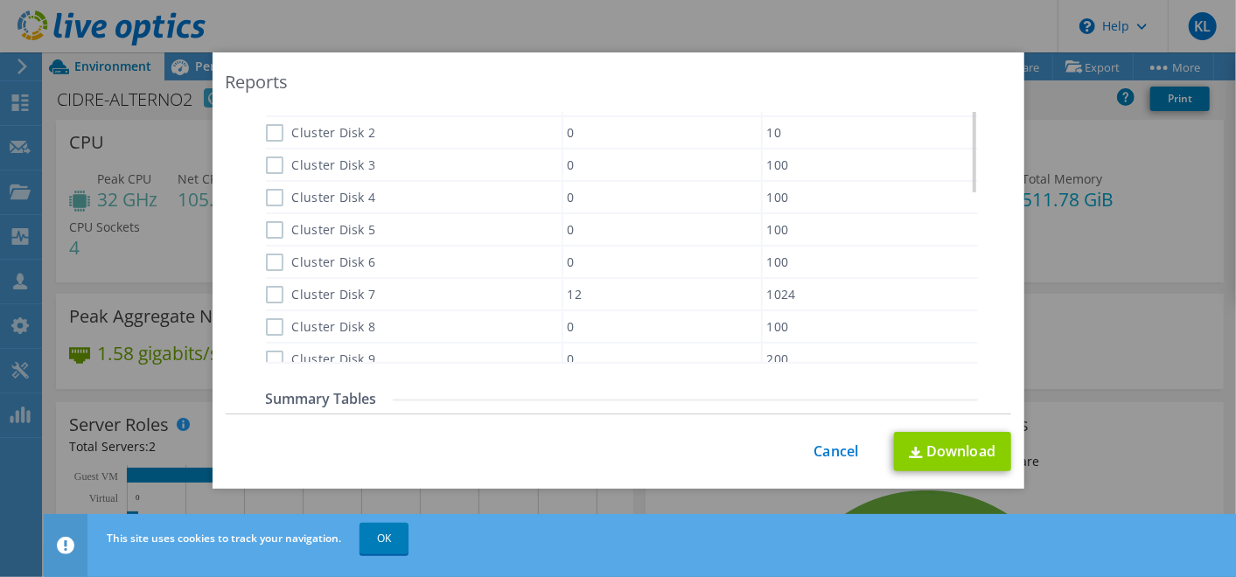
scroll to position [1049, 0]
click at [959, 453] on link "Download" at bounding box center [952, 451] width 117 height 39
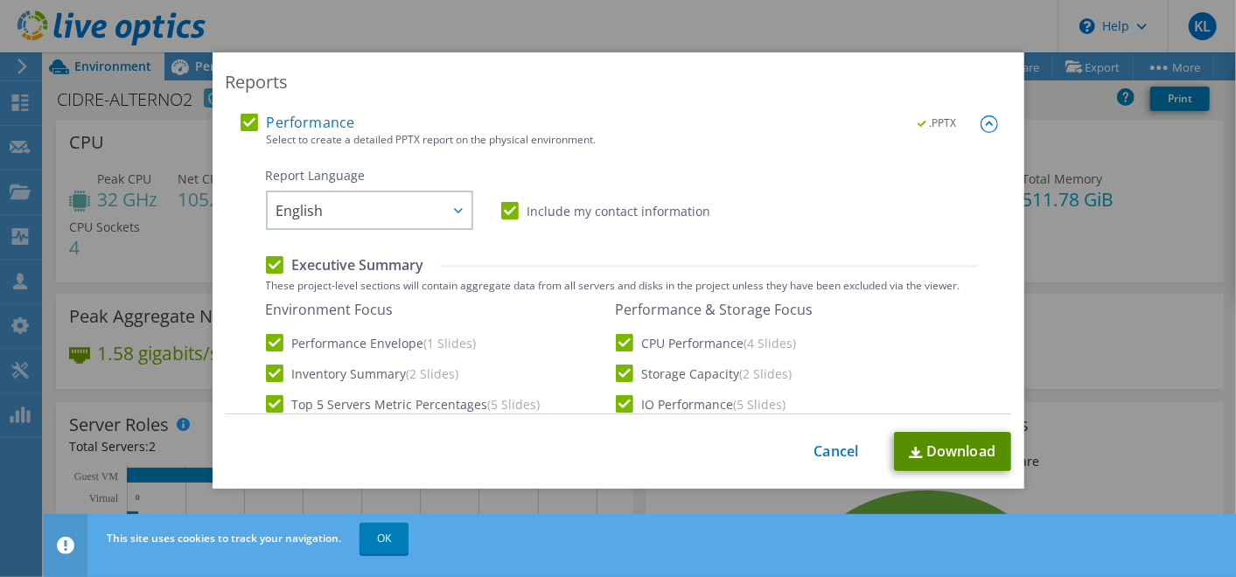
scroll to position [177, 0]
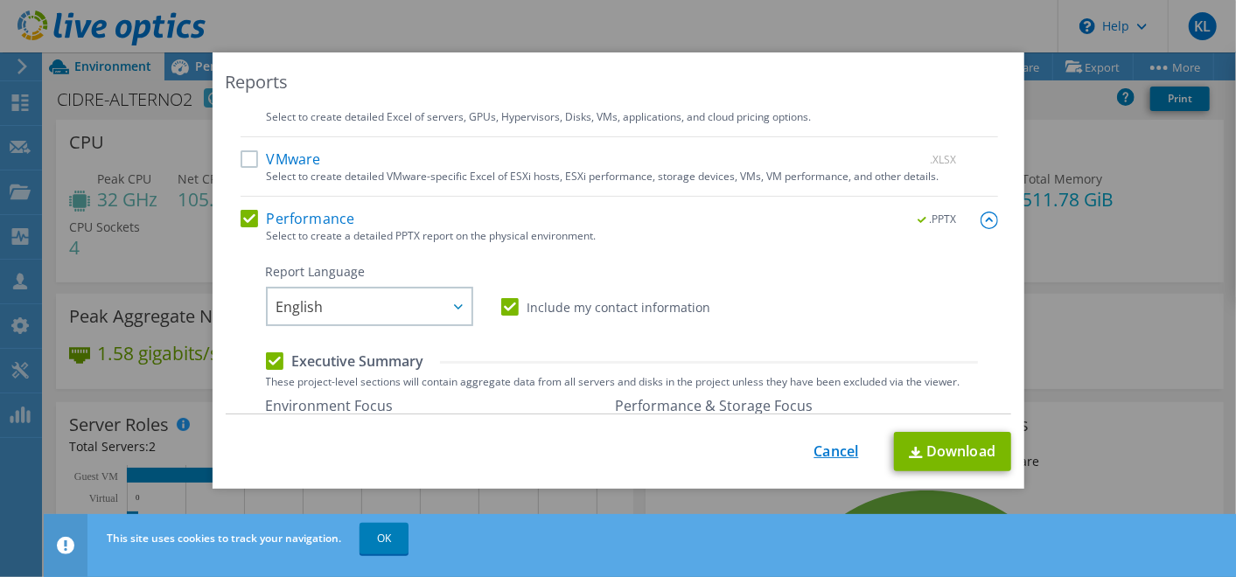
click at [827, 444] on link "Cancel" at bounding box center [836, 451] width 45 height 17
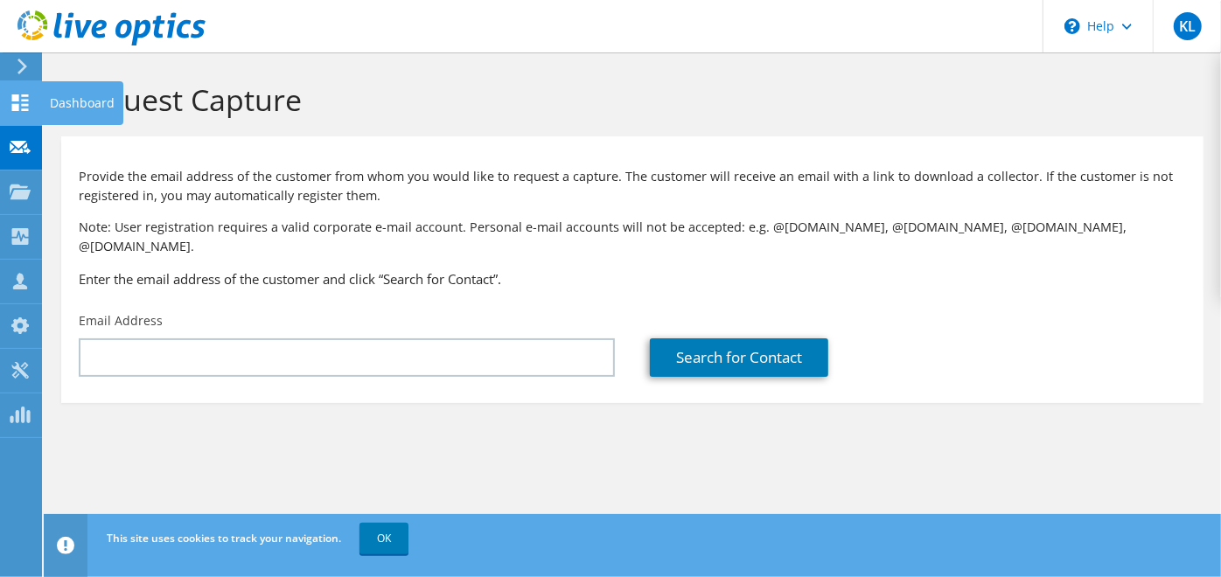
click at [12, 94] on use at bounding box center [20, 102] width 17 height 17
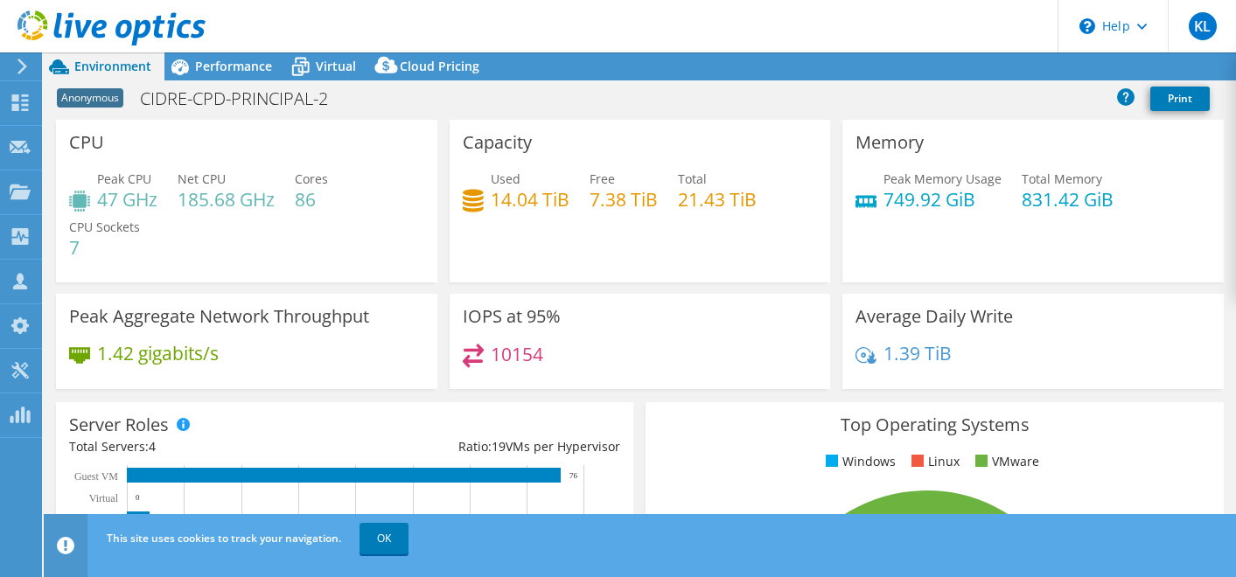
select select "USD"
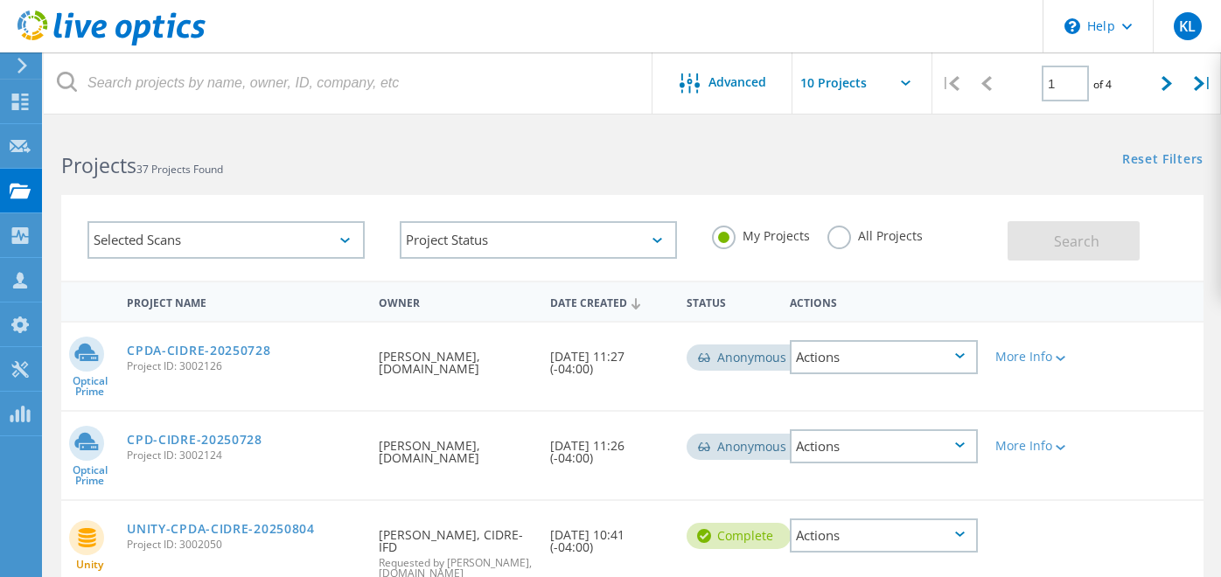
scroll to position [778, 0]
